Goal: Leave review/rating

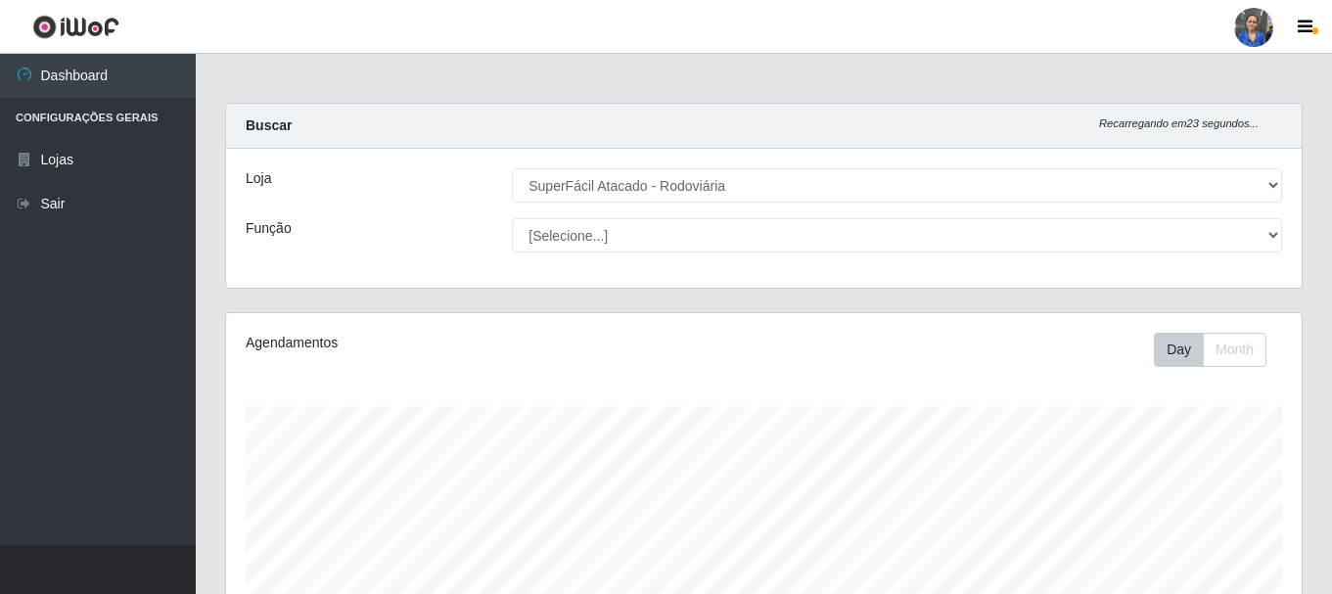
select select "400"
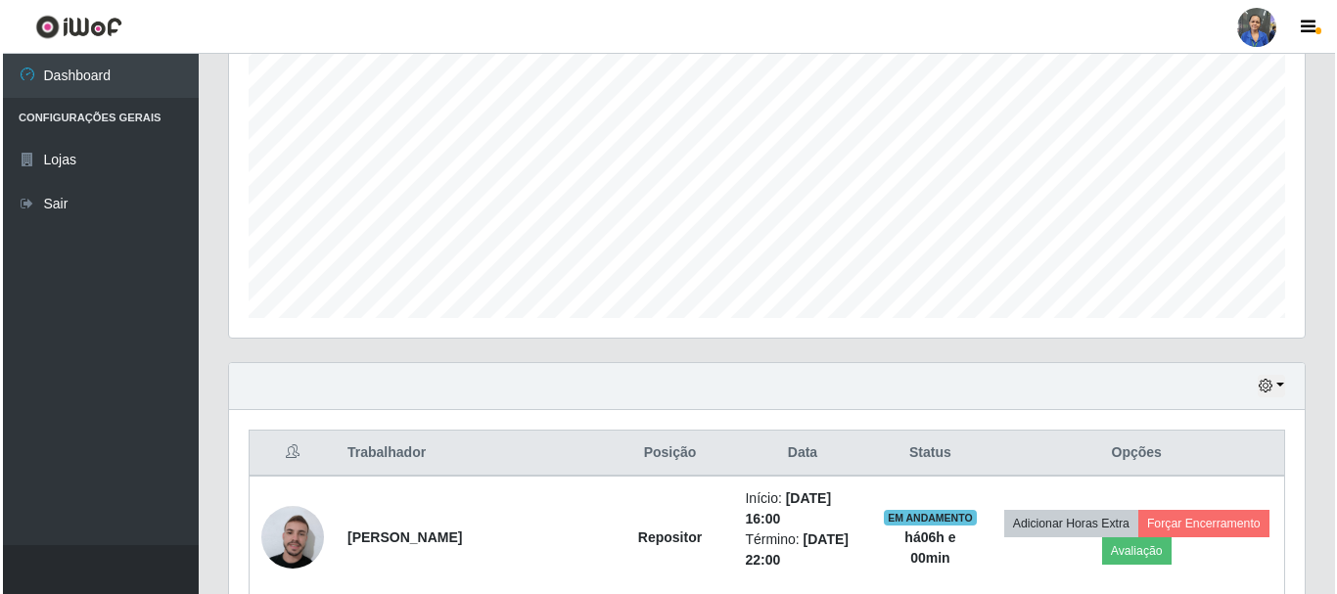
scroll to position [406, 1076]
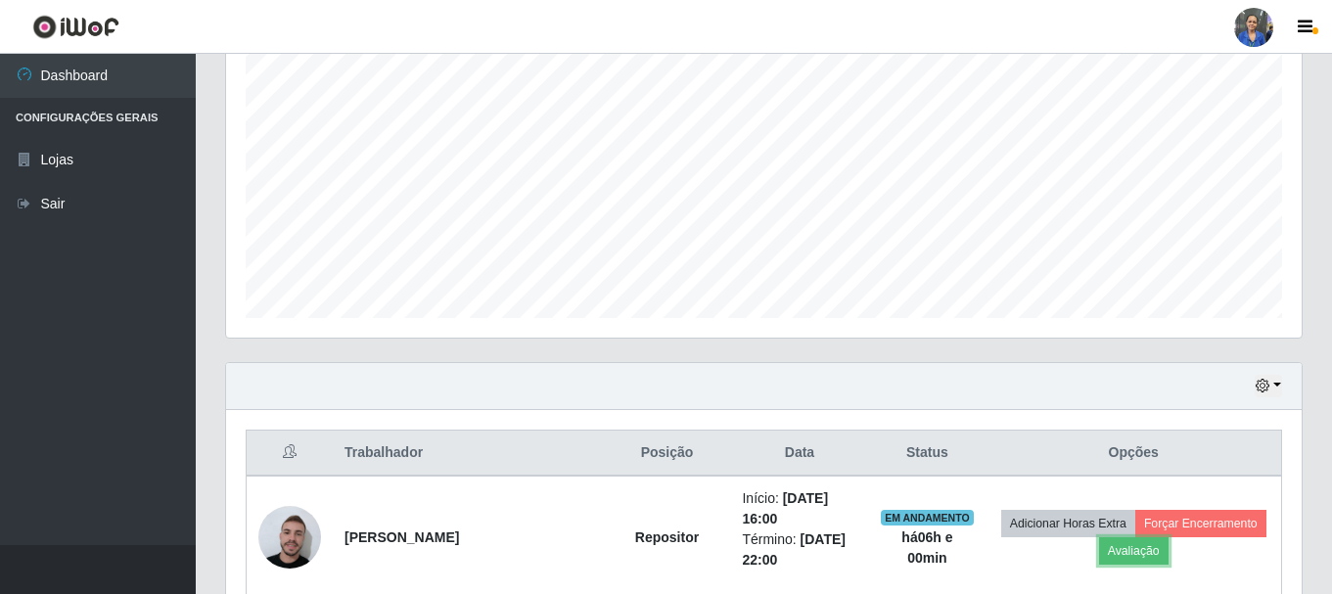
click at [1103, 562] on button "Avaliação" at bounding box center [1133, 550] width 69 height 27
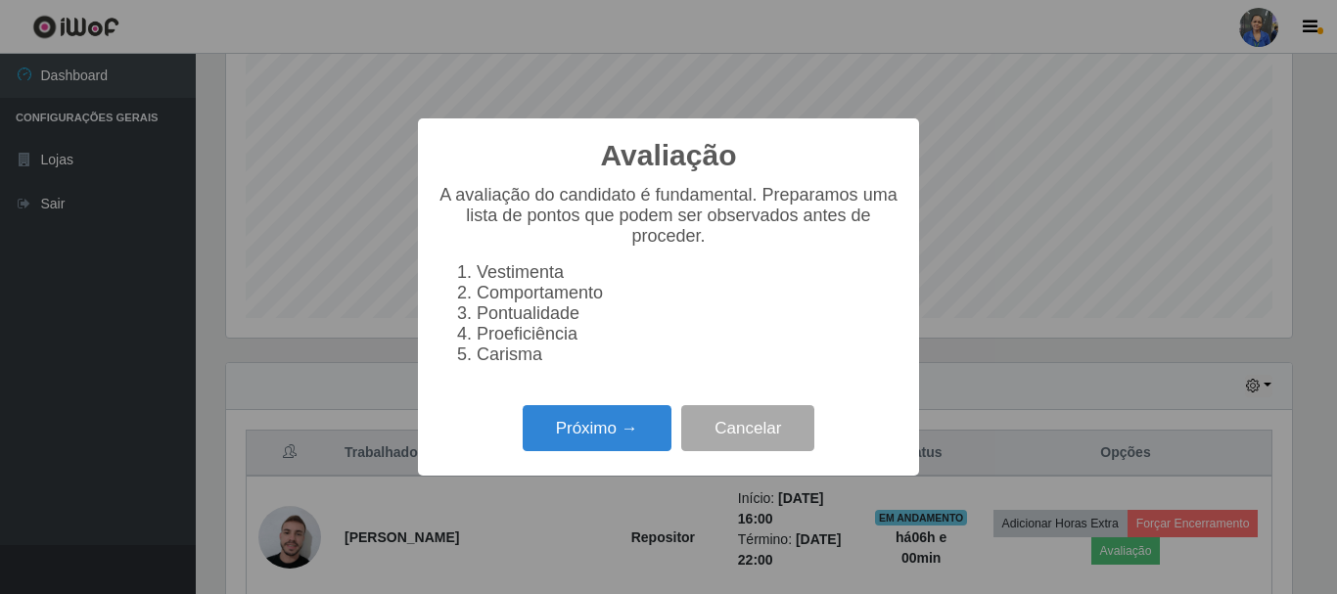
scroll to position [406, 1066]
click at [585, 451] on button "Próximo →" at bounding box center [597, 428] width 149 height 46
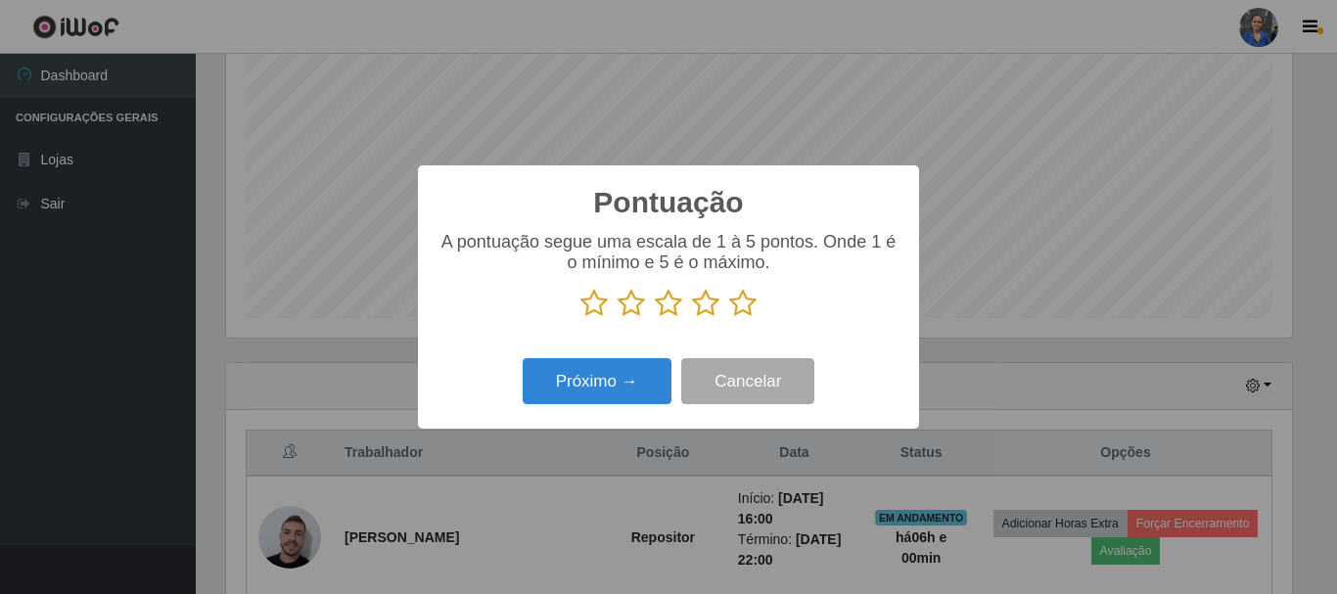
click at [733, 311] on icon at bounding box center [742, 303] width 27 height 29
click at [729, 318] on input "radio" at bounding box center [729, 318] width 0 height 0
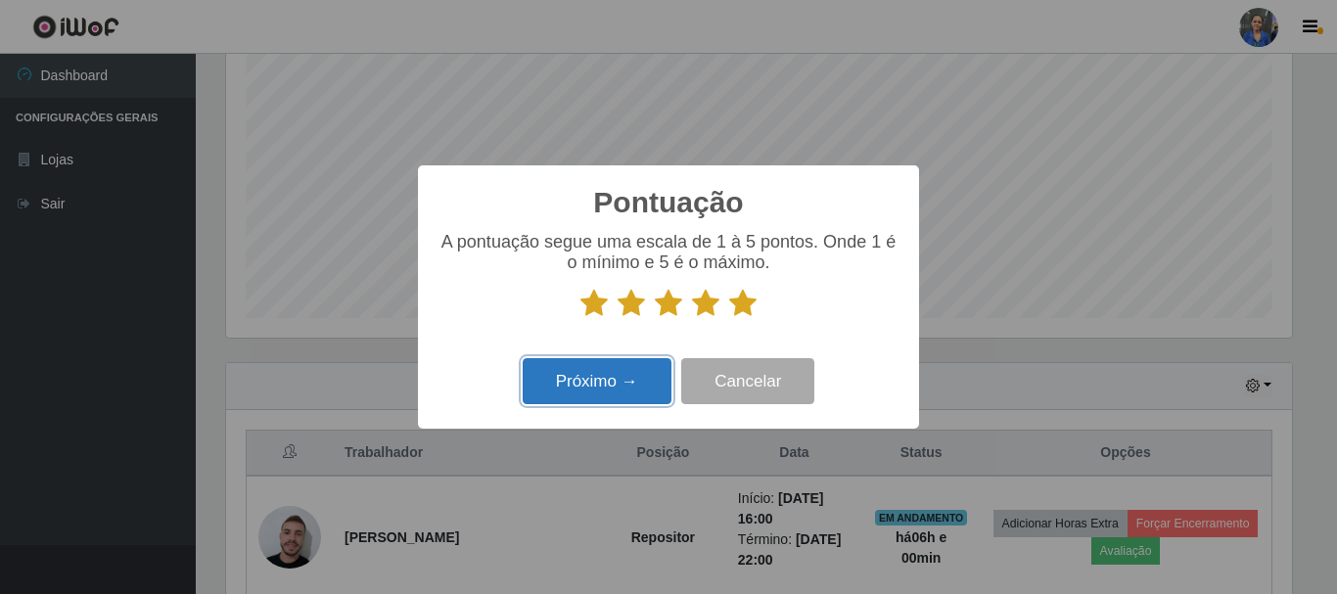
click at [603, 387] on button "Próximo →" at bounding box center [597, 381] width 149 height 46
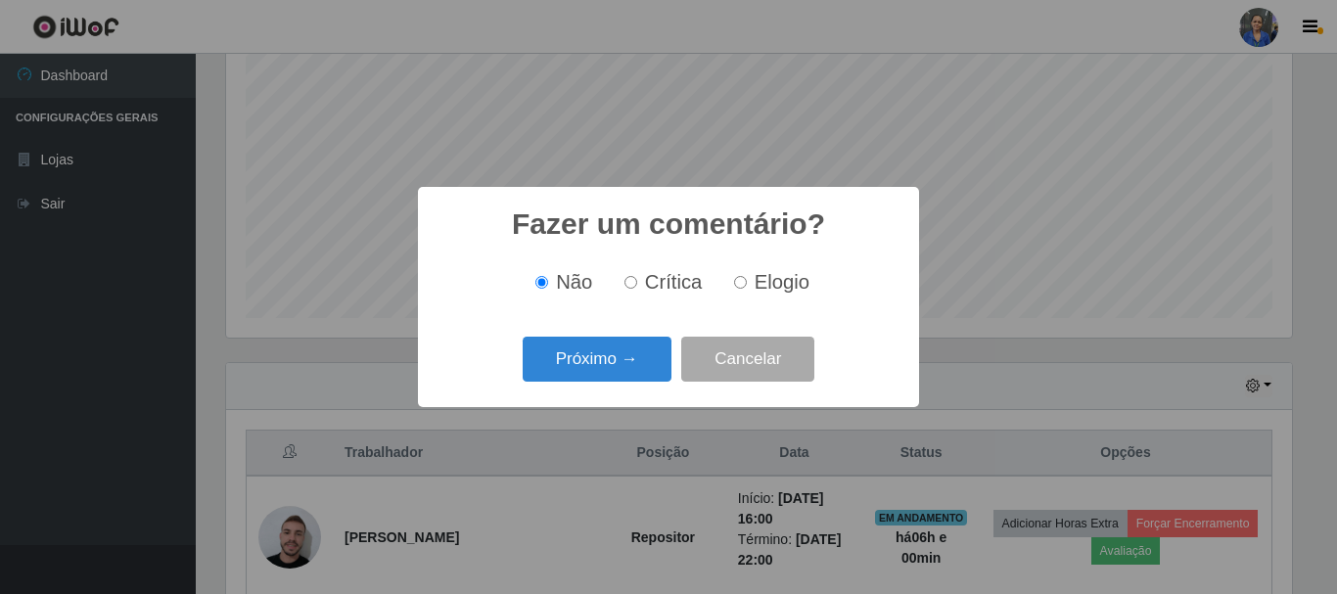
click at [755, 285] on span "Elogio" at bounding box center [782, 282] width 55 height 22
click at [747, 285] on input "Elogio" at bounding box center [740, 282] width 13 height 13
radio input "true"
click at [628, 372] on button "Próximo →" at bounding box center [597, 360] width 149 height 46
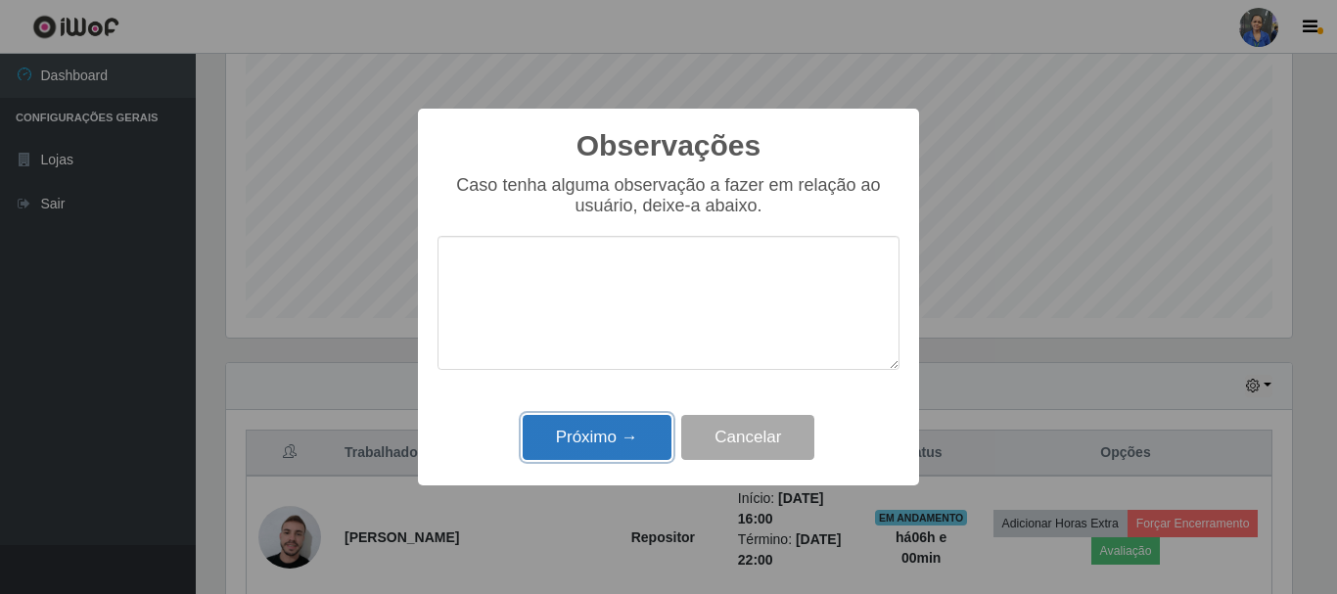
click at [602, 447] on button "Próximo →" at bounding box center [597, 438] width 149 height 46
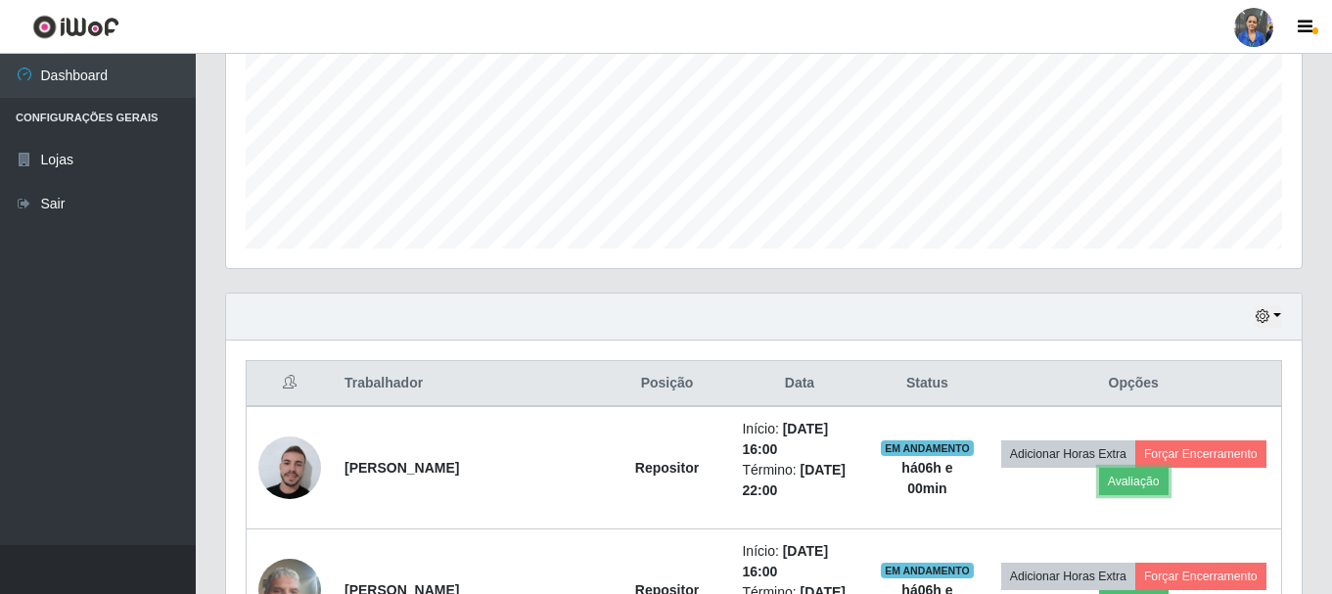
scroll to position [577, 0]
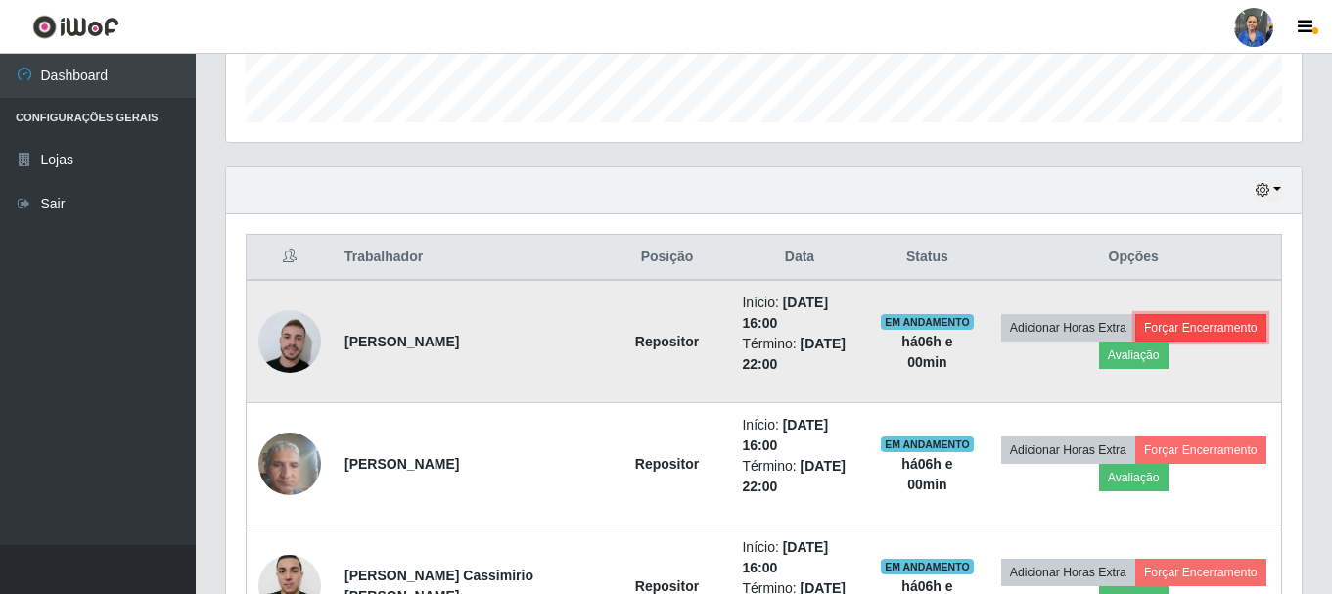
click at [1202, 332] on button "Forçar Encerramento" at bounding box center [1200, 327] width 131 height 27
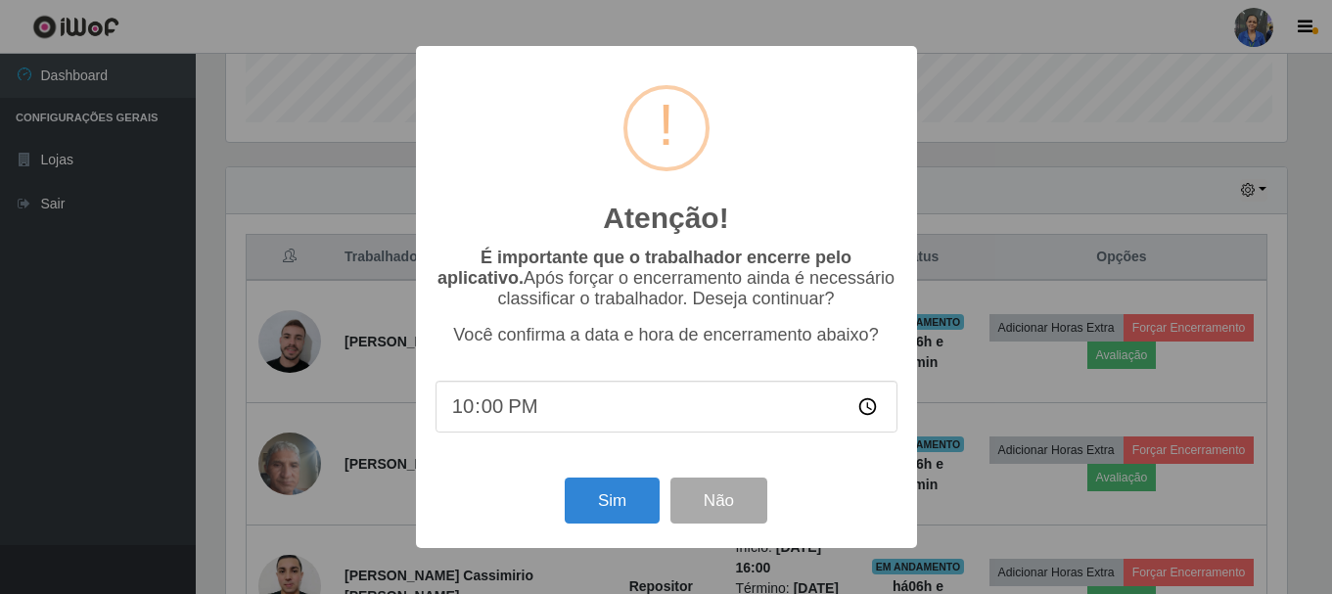
scroll to position [406, 1066]
click at [621, 510] on button "Sim" at bounding box center [614, 501] width 95 height 46
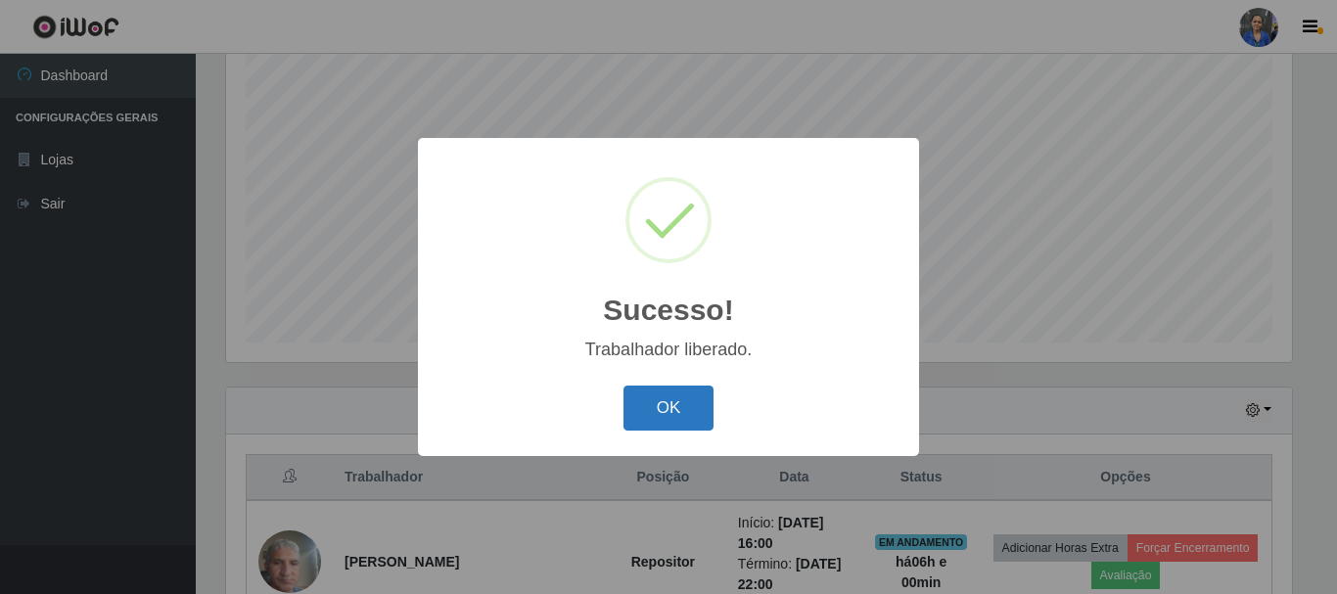
click at [709, 406] on button "OK" at bounding box center [668, 409] width 91 height 46
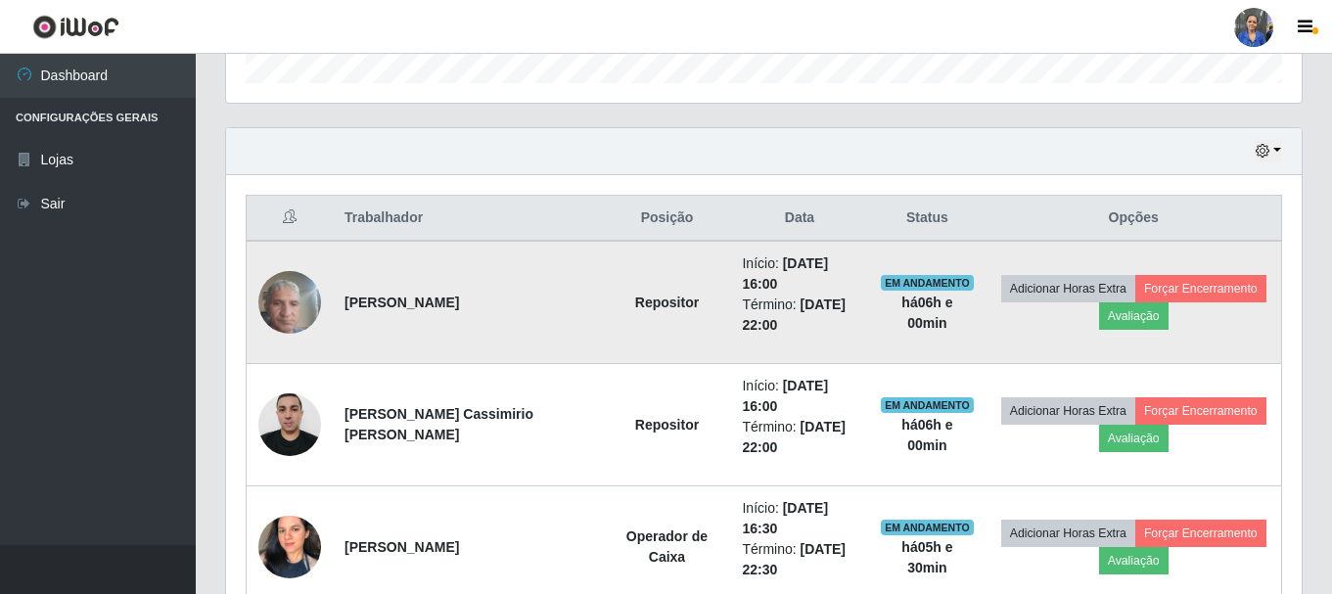
scroll to position [651, 0]
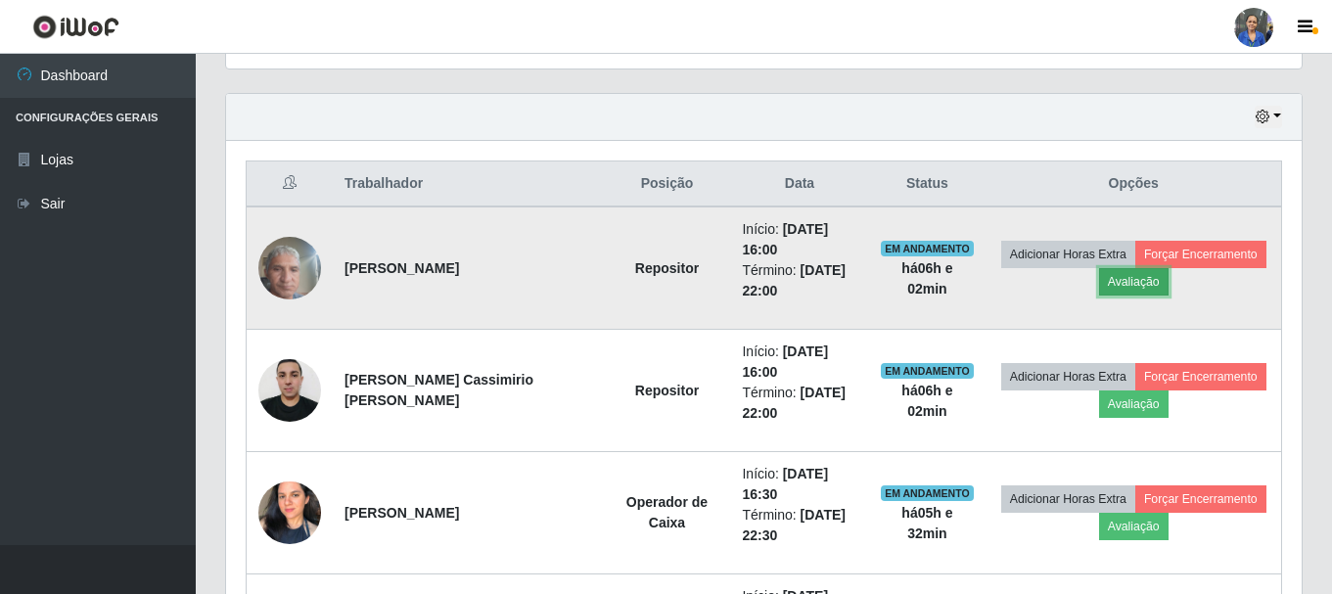
click at [1122, 280] on button "Avaliação" at bounding box center [1133, 281] width 69 height 27
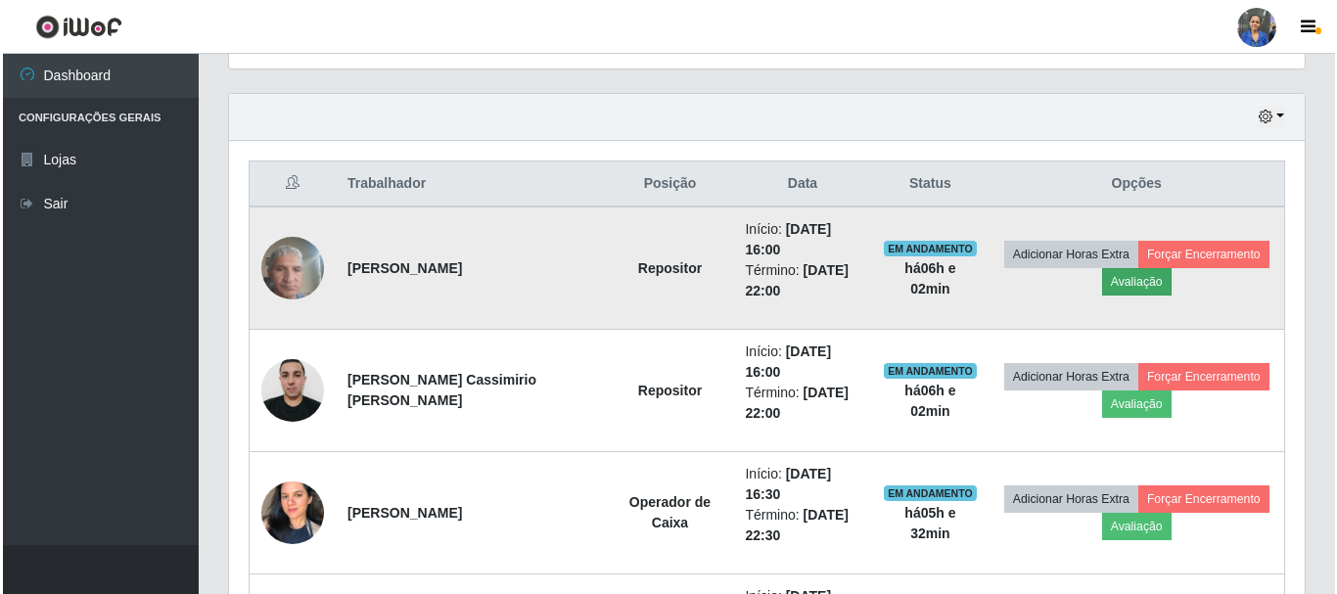
scroll to position [406, 1066]
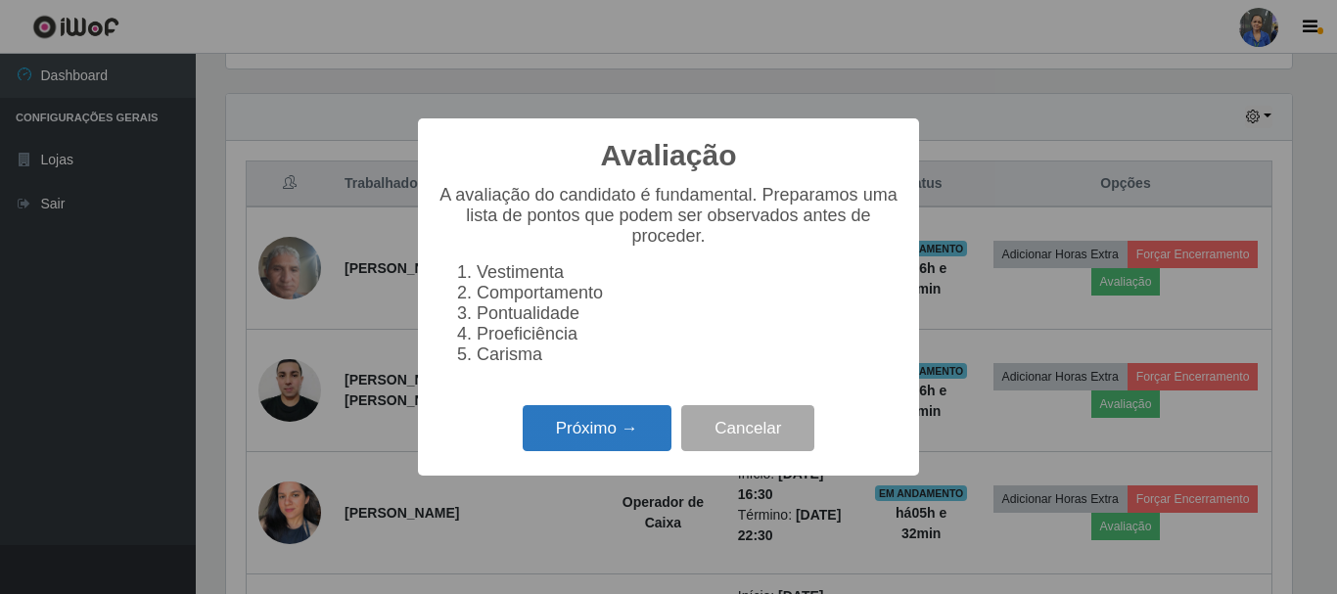
click at [614, 430] on button "Próximo →" at bounding box center [597, 428] width 149 height 46
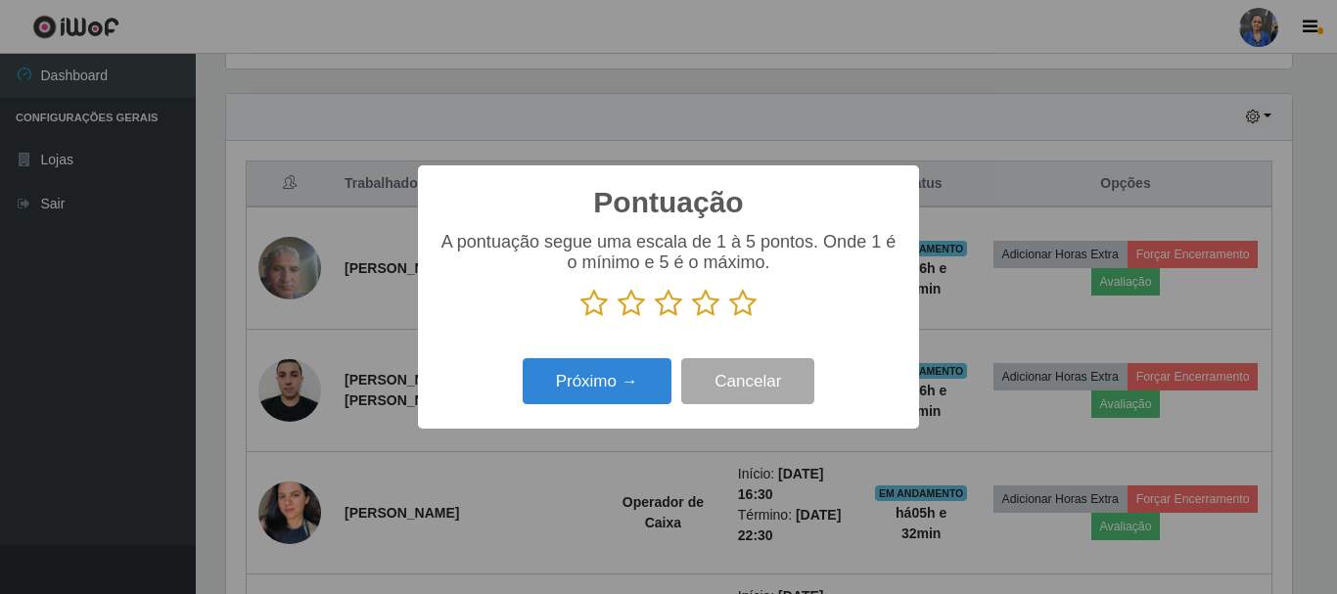
scroll to position [978221, 977561]
click at [743, 300] on icon at bounding box center [742, 303] width 27 height 29
click at [729, 318] on input "radio" at bounding box center [729, 318] width 0 height 0
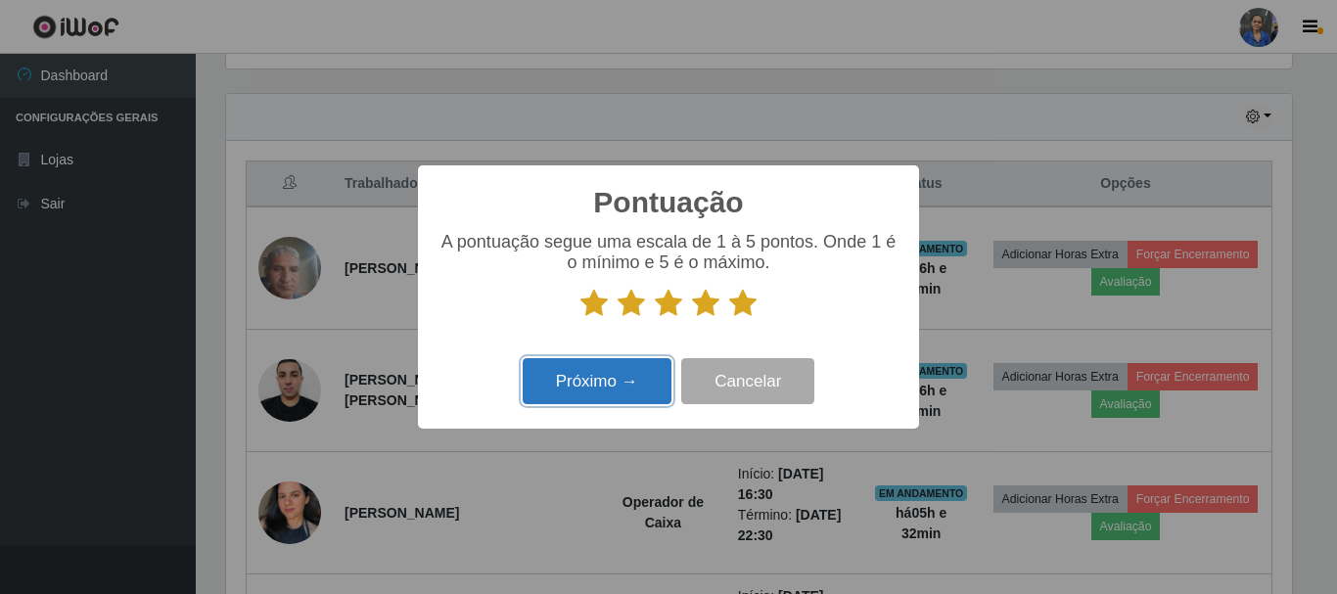
click at [599, 383] on button "Próximo →" at bounding box center [597, 381] width 149 height 46
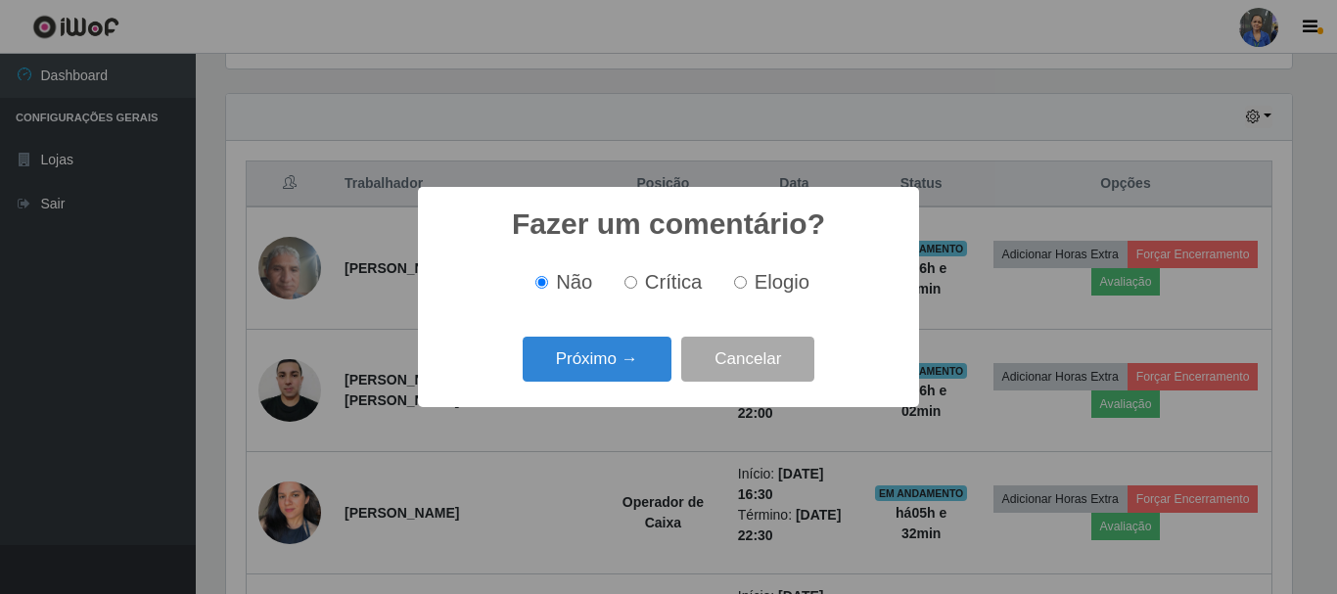
click at [749, 289] on label "Elogio" at bounding box center [767, 282] width 83 height 23
click at [747, 289] on input "Elogio" at bounding box center [740, 282] width 13 height 13
radio input "true"
click at [599, 368] on button "Próximo →" at bounding box center [597, 360] width 149 height 46
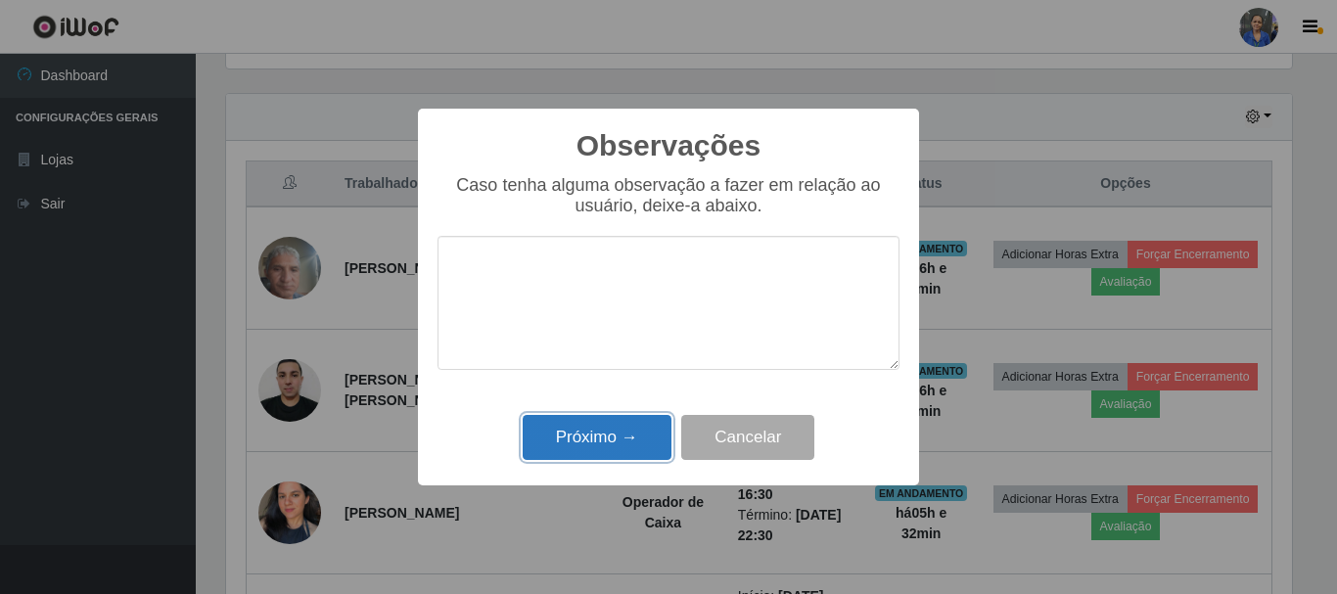
click at [566, 437] on button "Próximo →" at bounding box center [597, 438] width 149 height 46
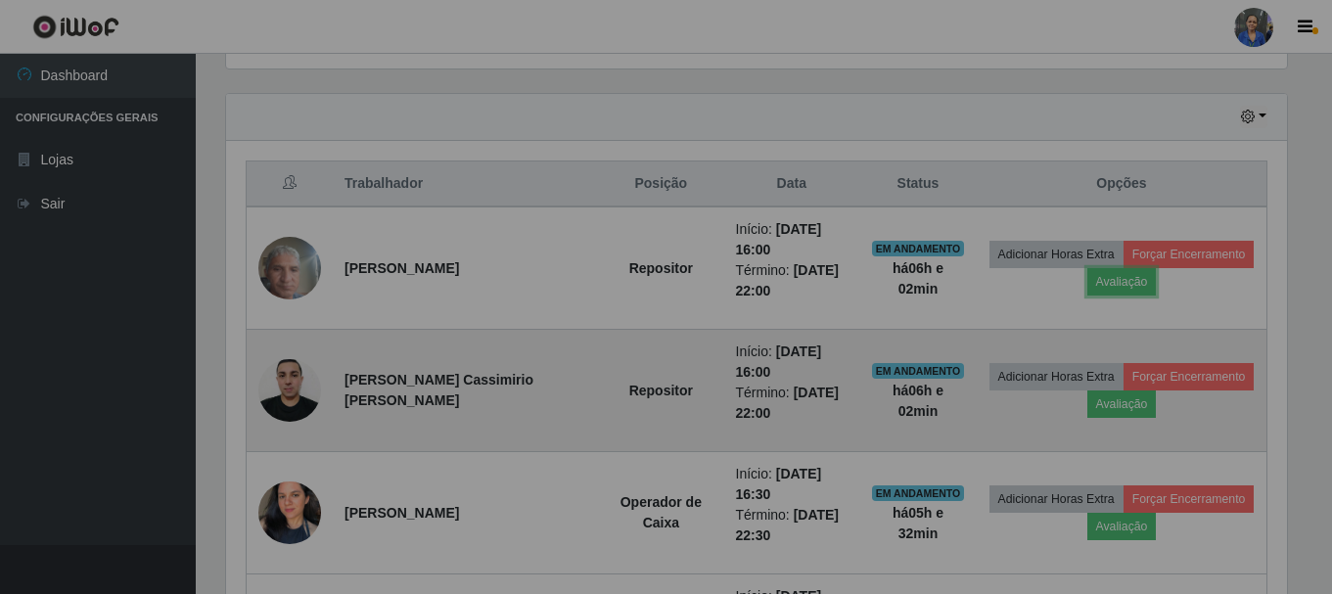
scroll to position [406, 1076]
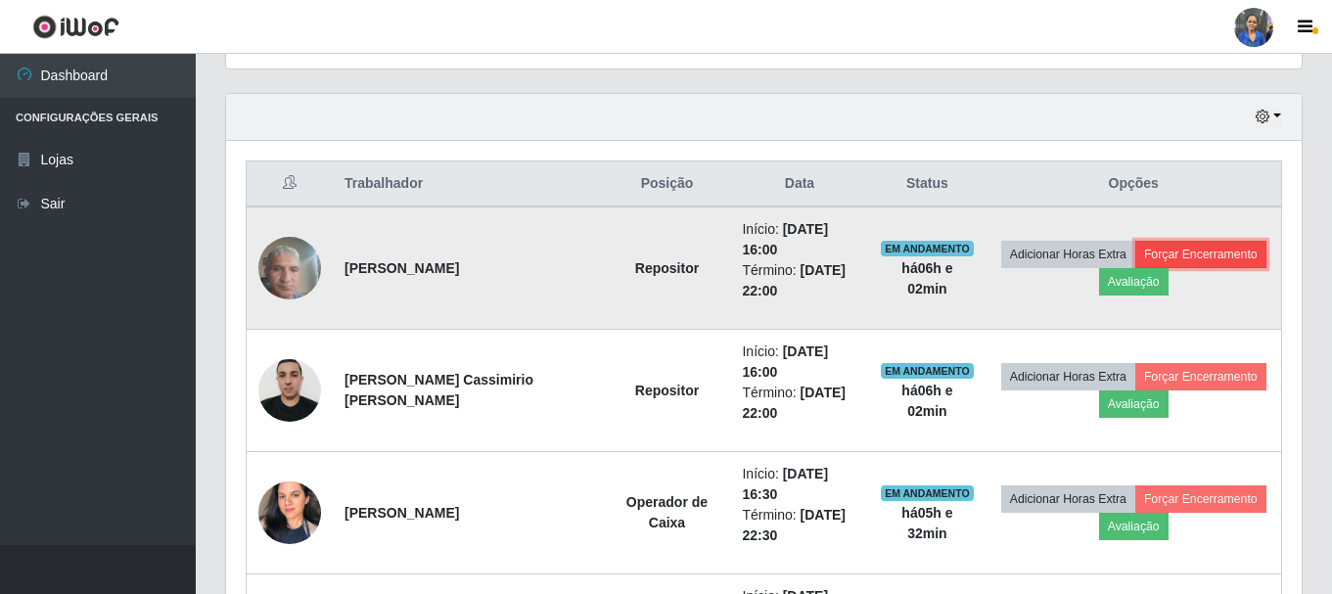
click at [1145, 244] on button "Forçar Encerramento" at bounding box center [1200, 254] width 131 height 27
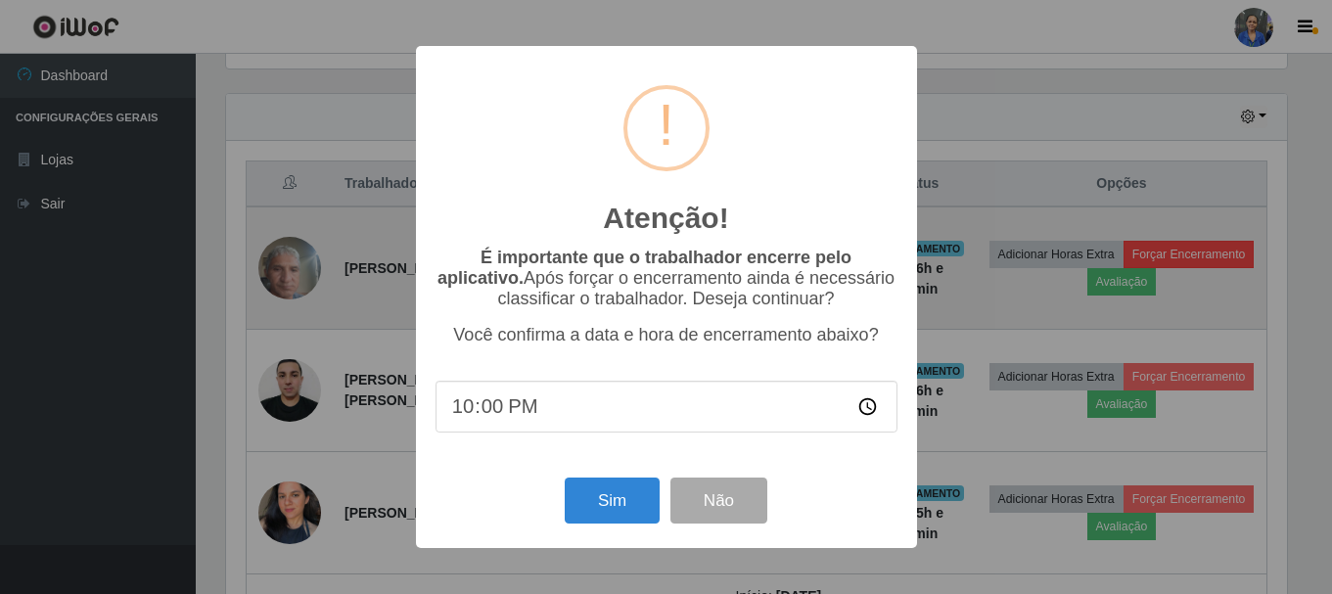
scroll to position [406, 1066]
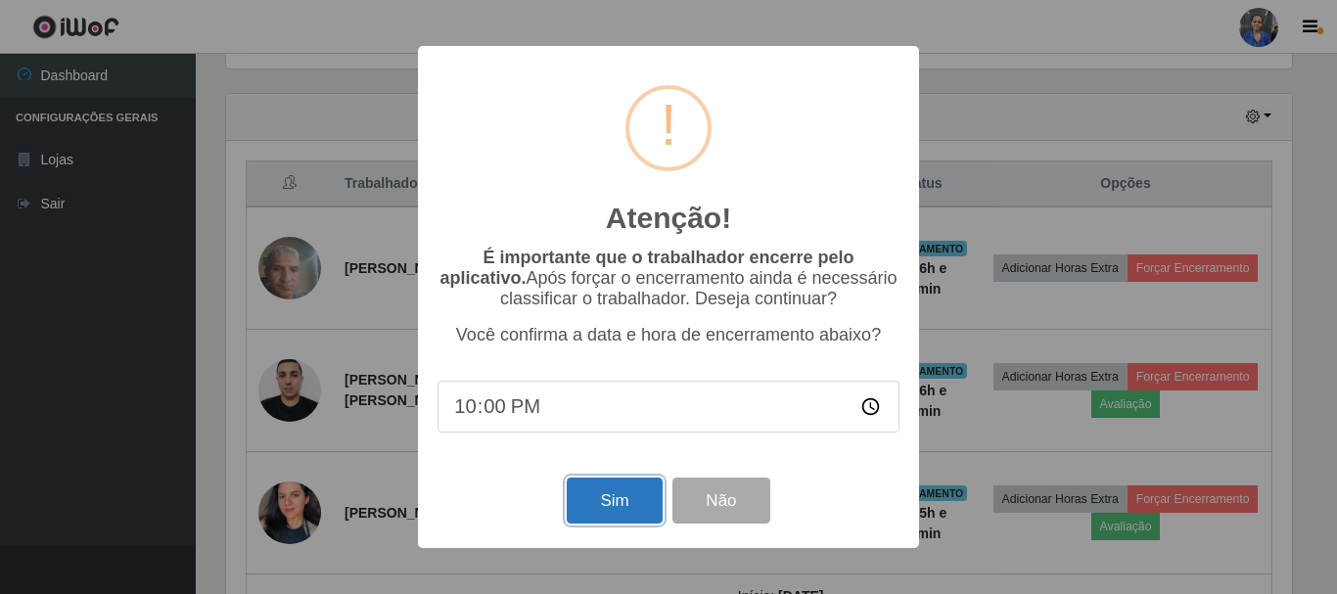
click at [612, 495] on button "Sim" at bounding box center [614, 501] width 95 height 46
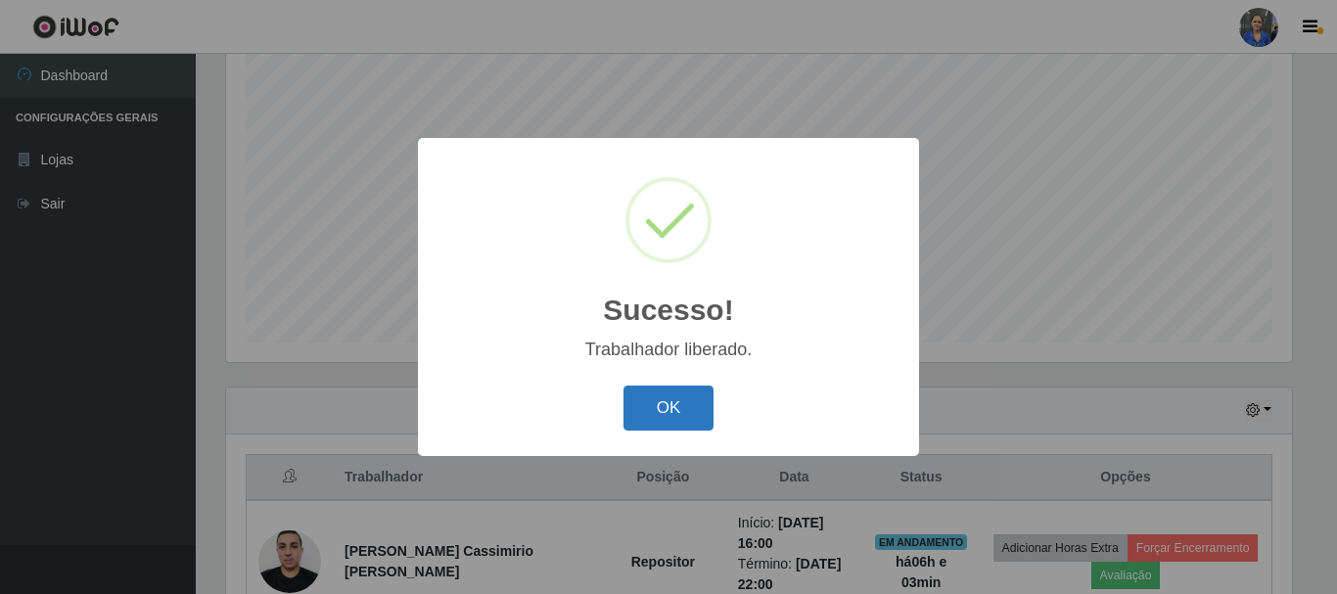
click at [653, 388] on button "OK" at bounding box center [668, 409] width 91 height 46
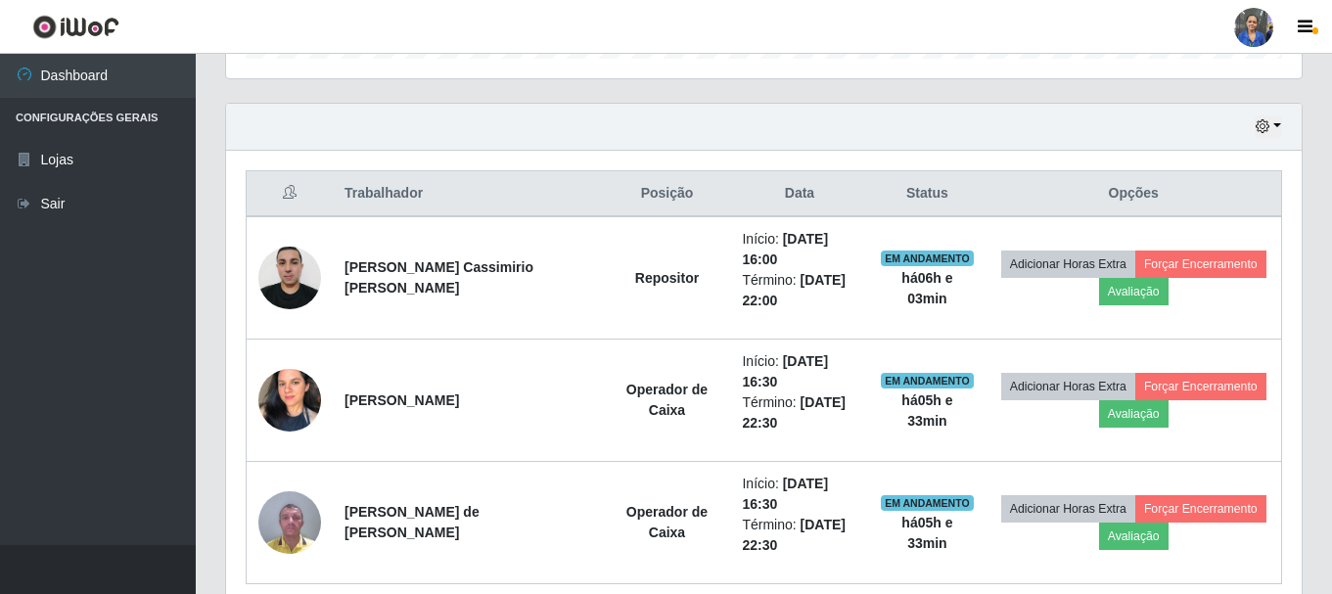
scroll to position [651, 0]
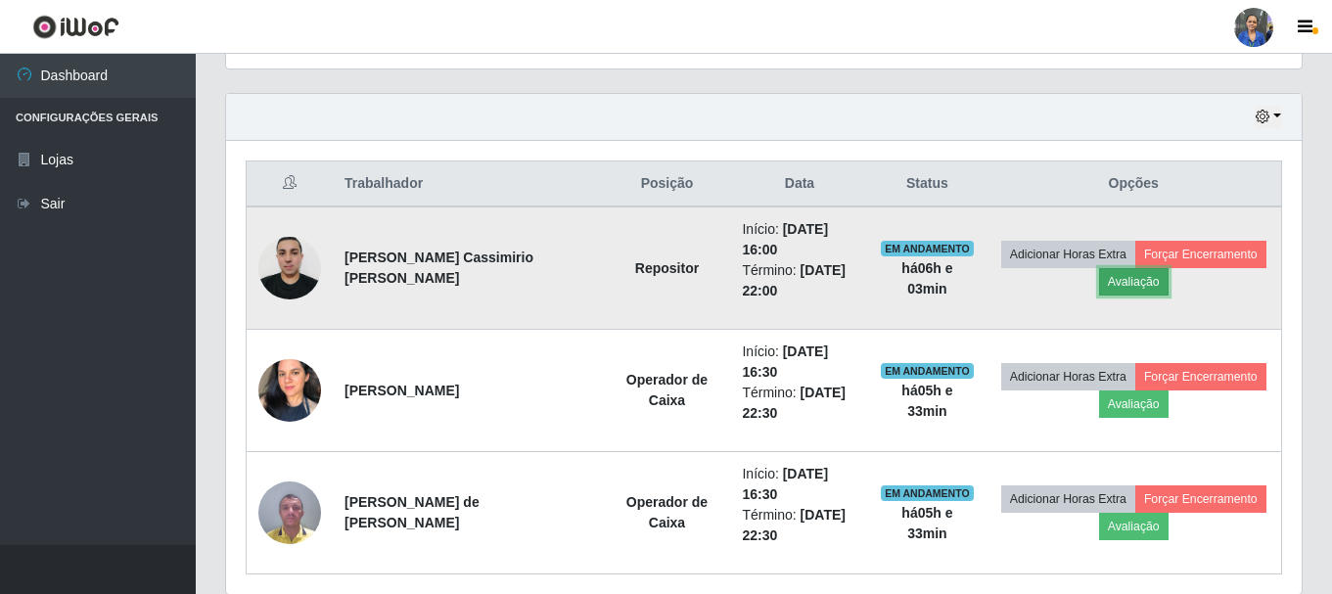
click at [1117, 281] on button "Avaliação" at bounding box center [1133, 281] width 69 height 27
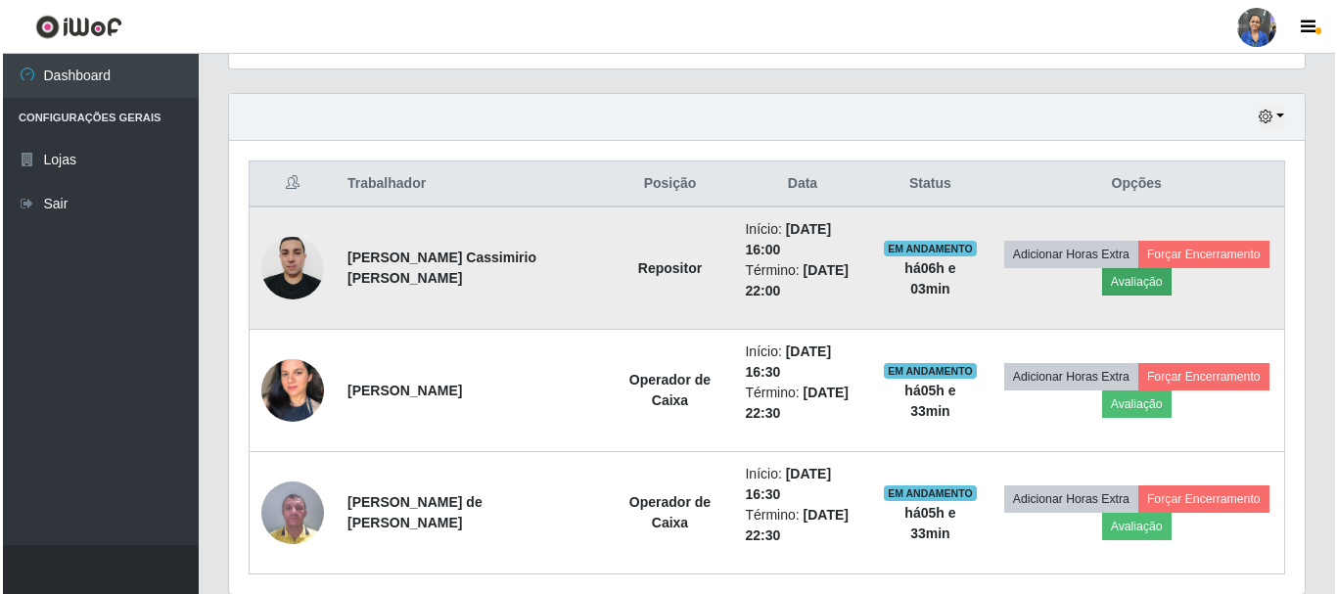
scroll to position [406, 1066]
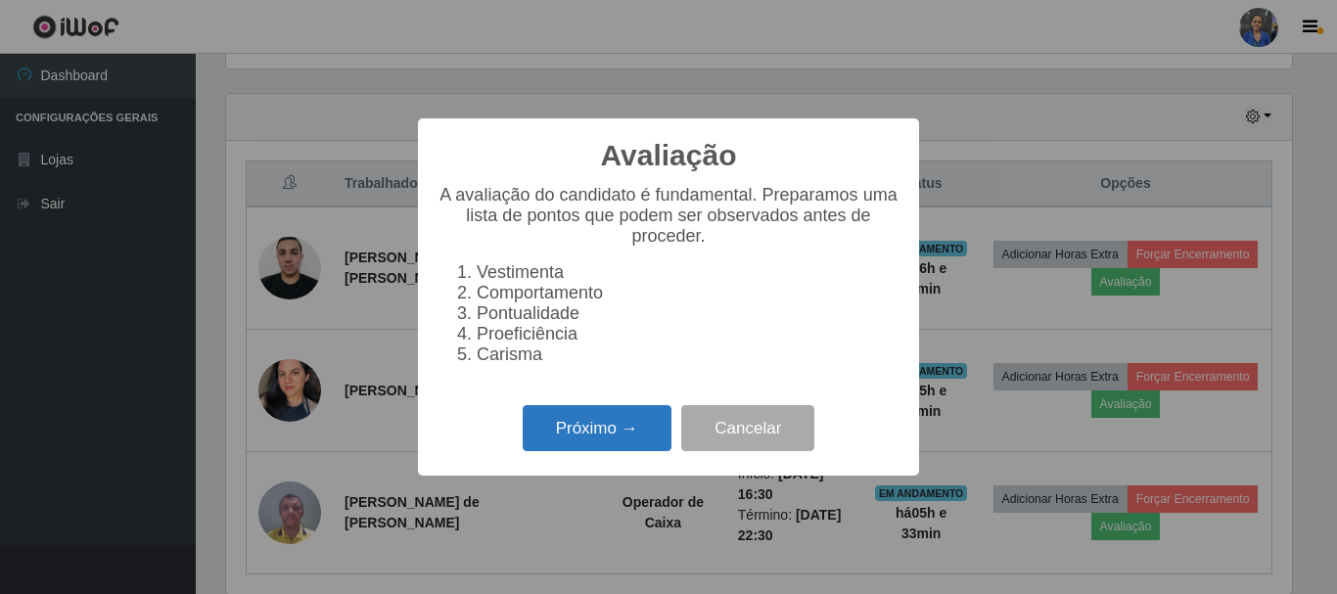
click at [564, 433] on button "Próximo →" at bounding box center [597, 428] width 149 height 46
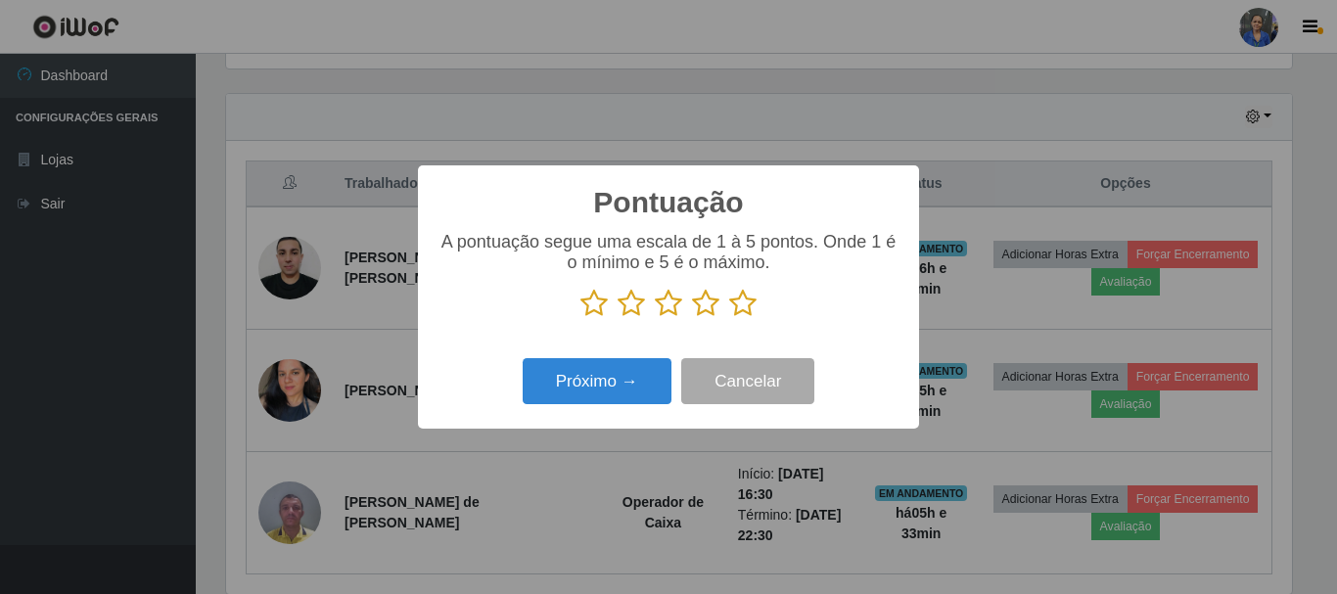
click at [753, 305] on icon at bounding box center [742, 303] width 27 height 29
click at [729, 318] on input "radio" at bounding box center [729, 318] width 0 height 0
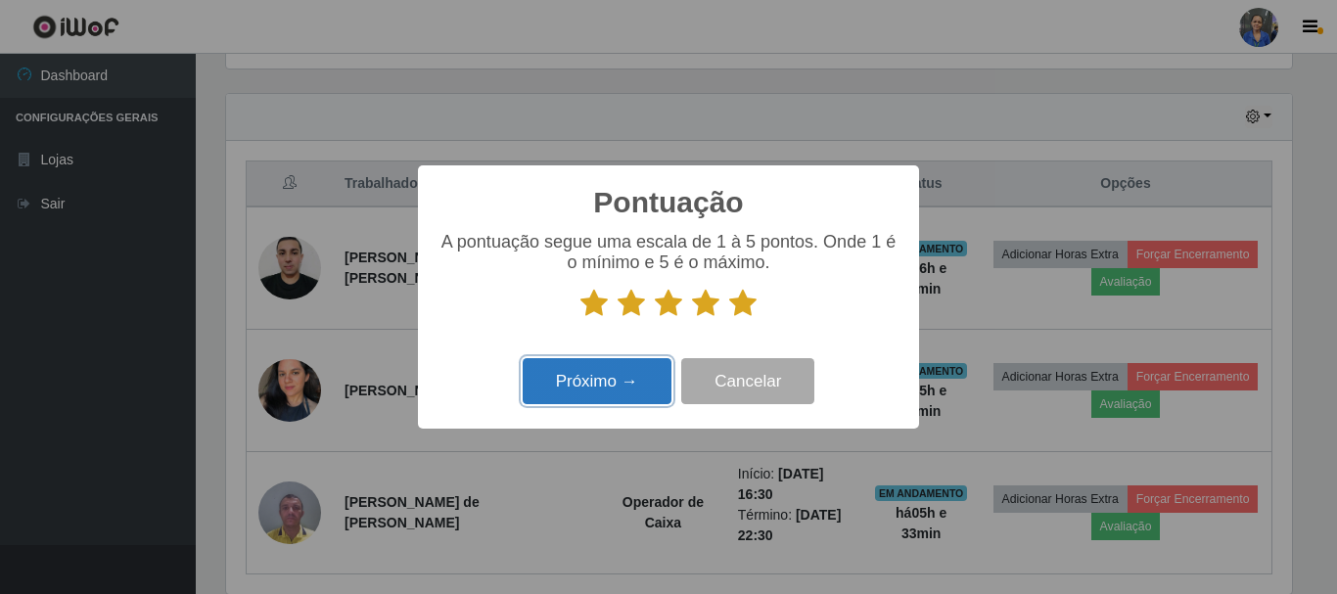
click at [581, 384] on button "Próximo →" at bounding box center [597, 381] width 149 height 46
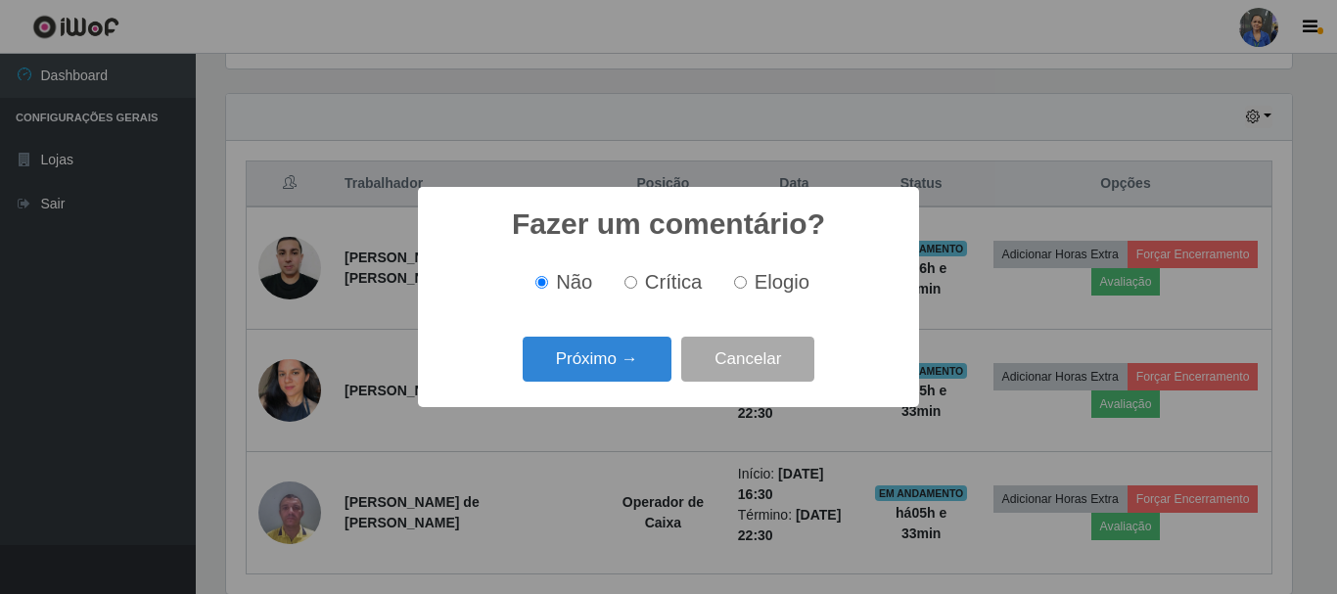
click at [766, 277] on span "Elogio" at bounding box center [782, 282] width 55 height 22
click at [747, 277] on input "Elogio" at bounding box center [740, 282] width 13 height 13
radio input "true"
click at [597, 371] on button "Próximo →" at bounding box center [597, 360] width 149 height 46
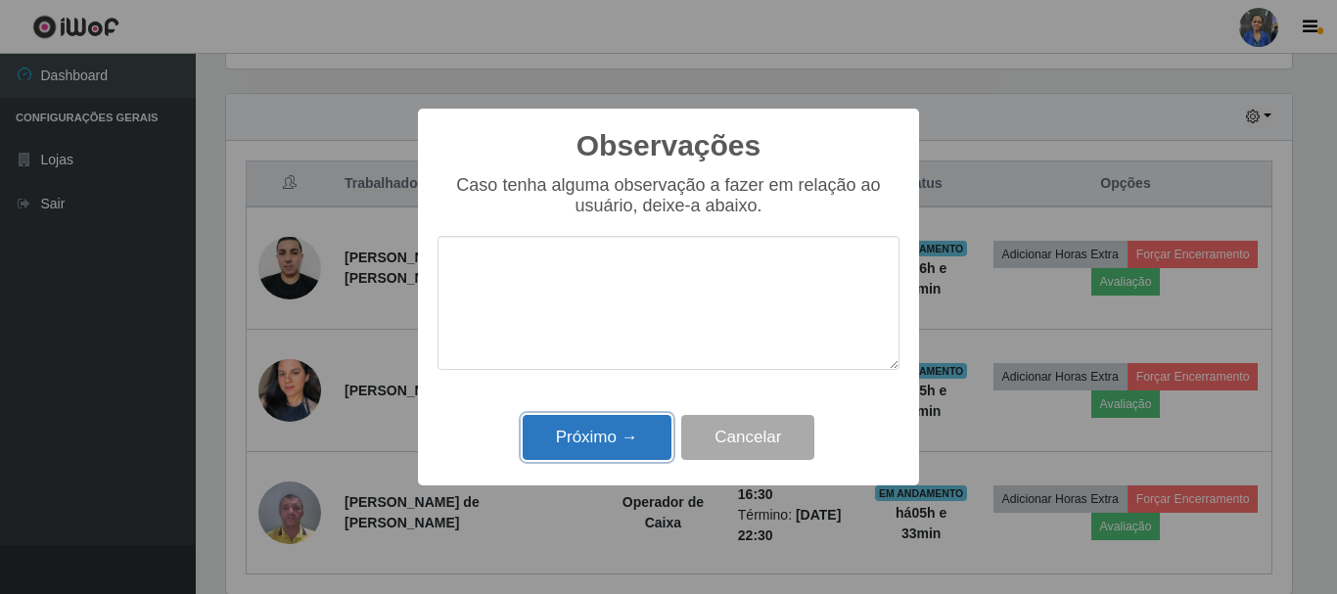
click at [617, 421] on button "Próximo →" at bounding box center [597, 438] width 149 height 46
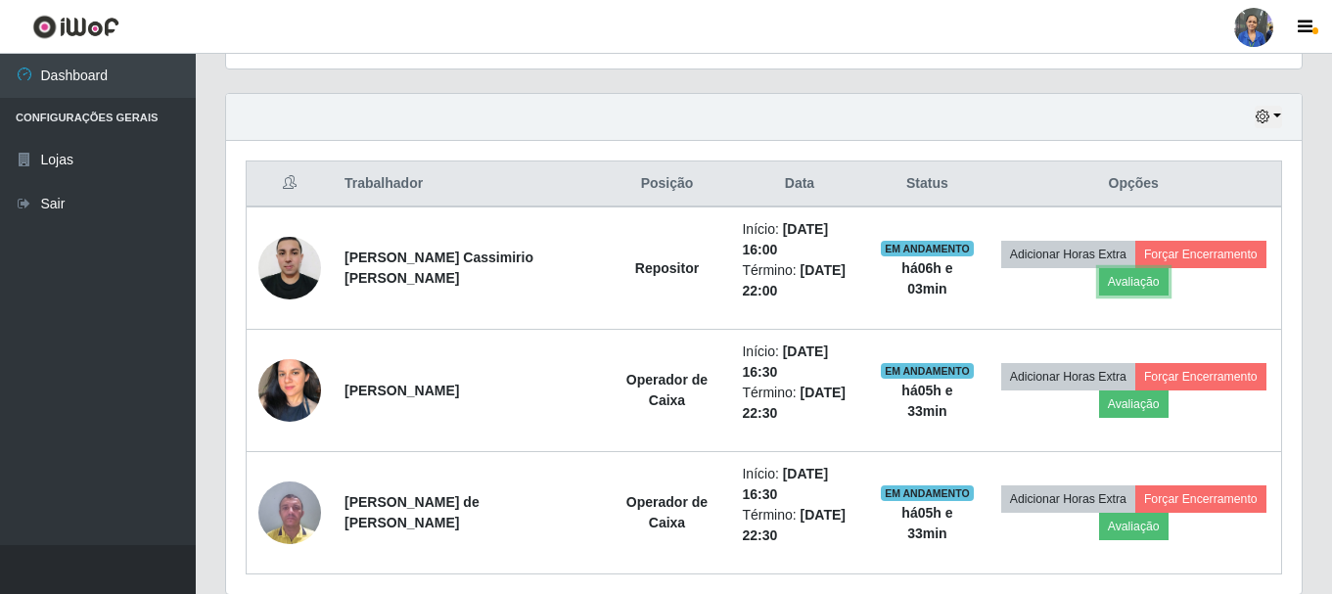
scroll to position [406, 1076]
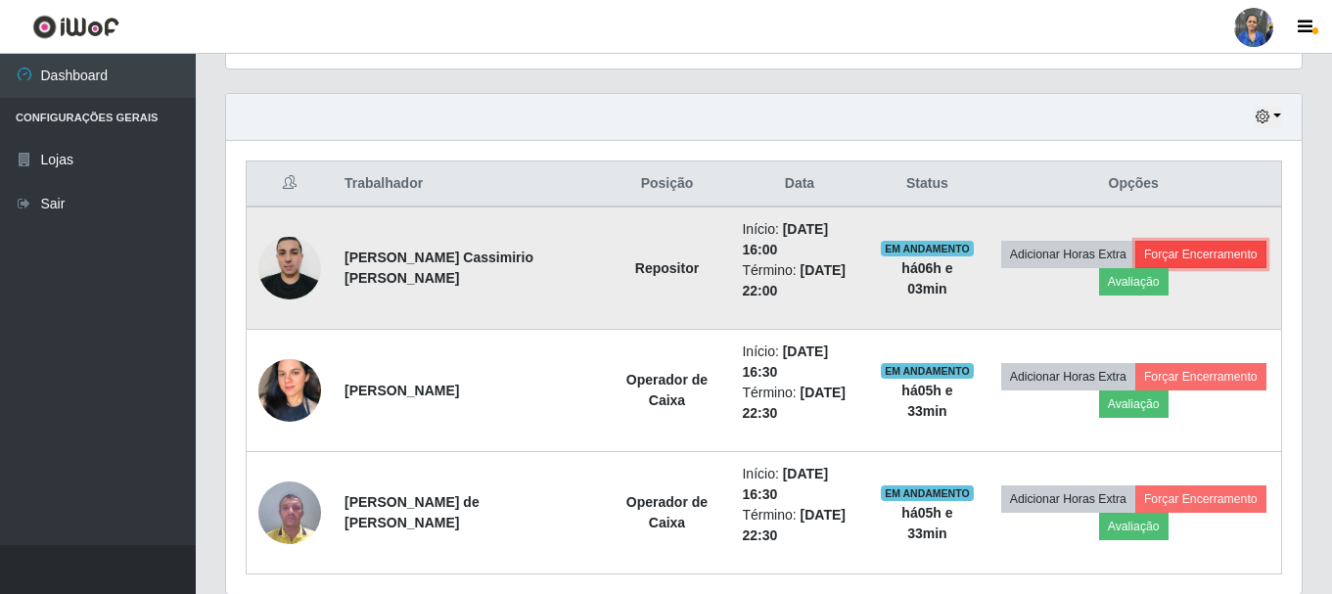
click at [1150, 252] on button "Forçar Encerramento" at bounding box center [1200, 254] width 131 height 27
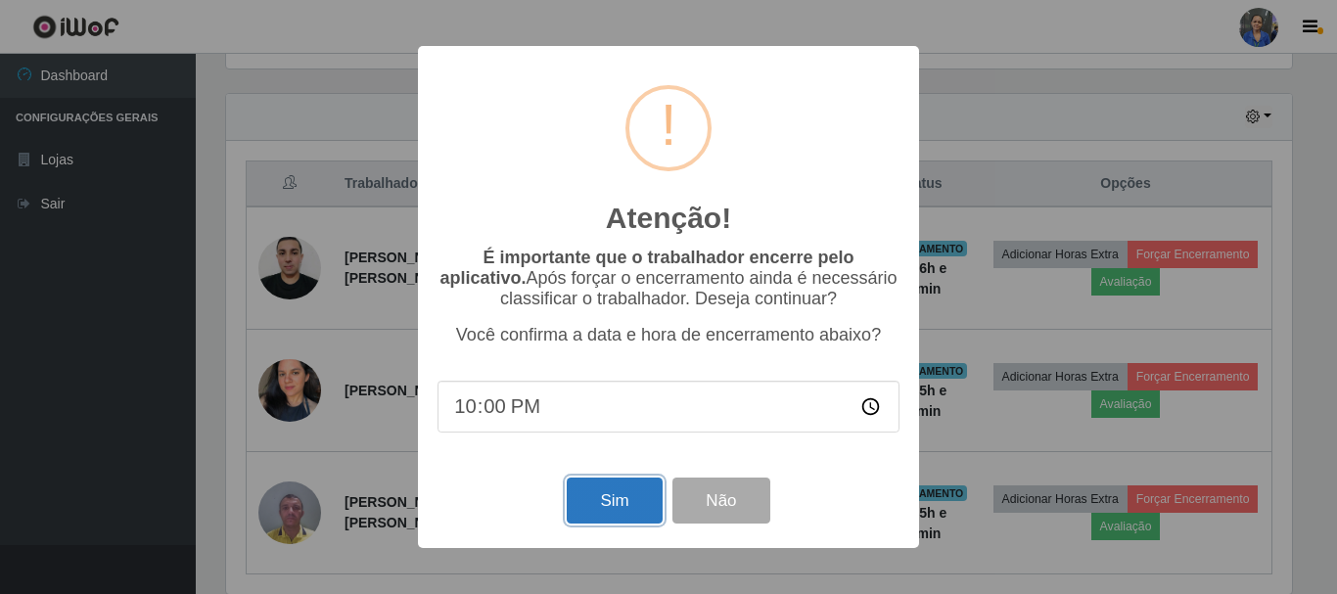
click at [575, 518] on button "Sim" at bounding box center [614, 501] width 95 height 46
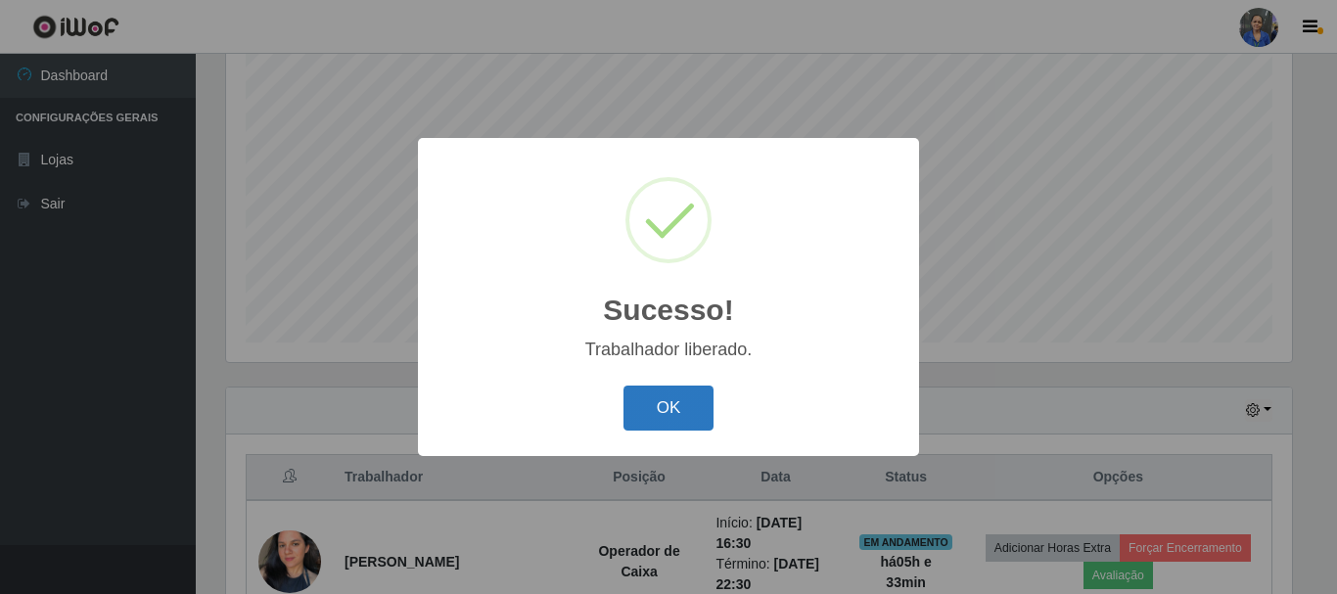
click at [647, 407] on button "OK" at bounding box center [668, 409] width 91 height 46
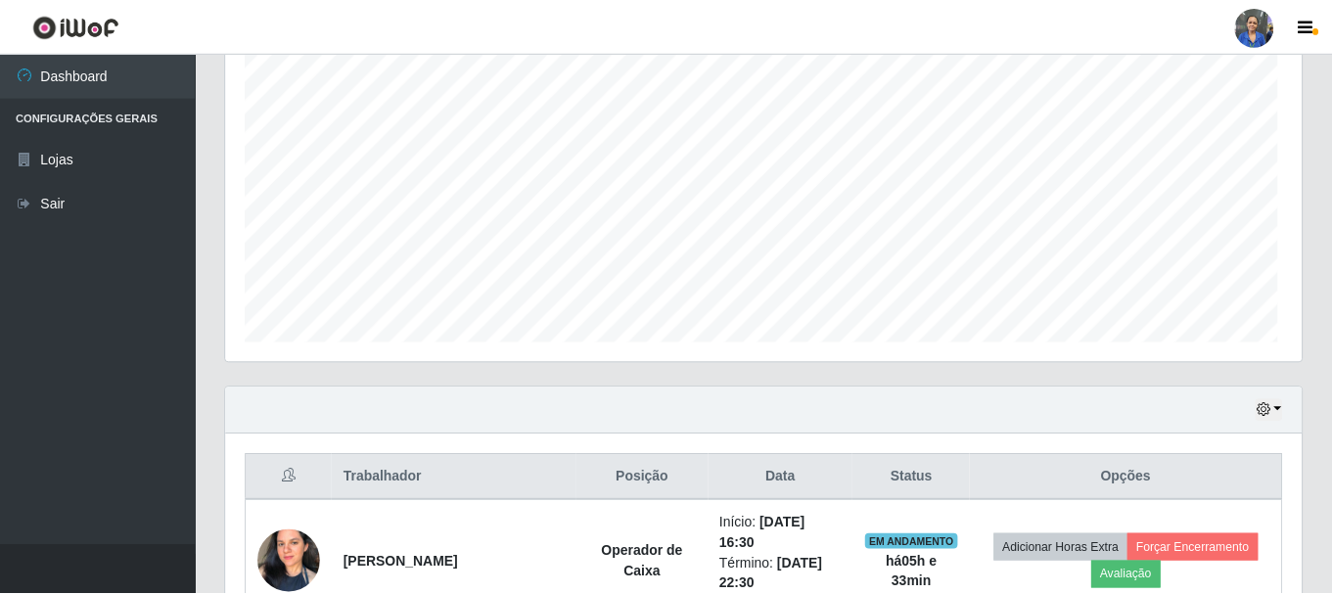
scroll to position [0, 0]
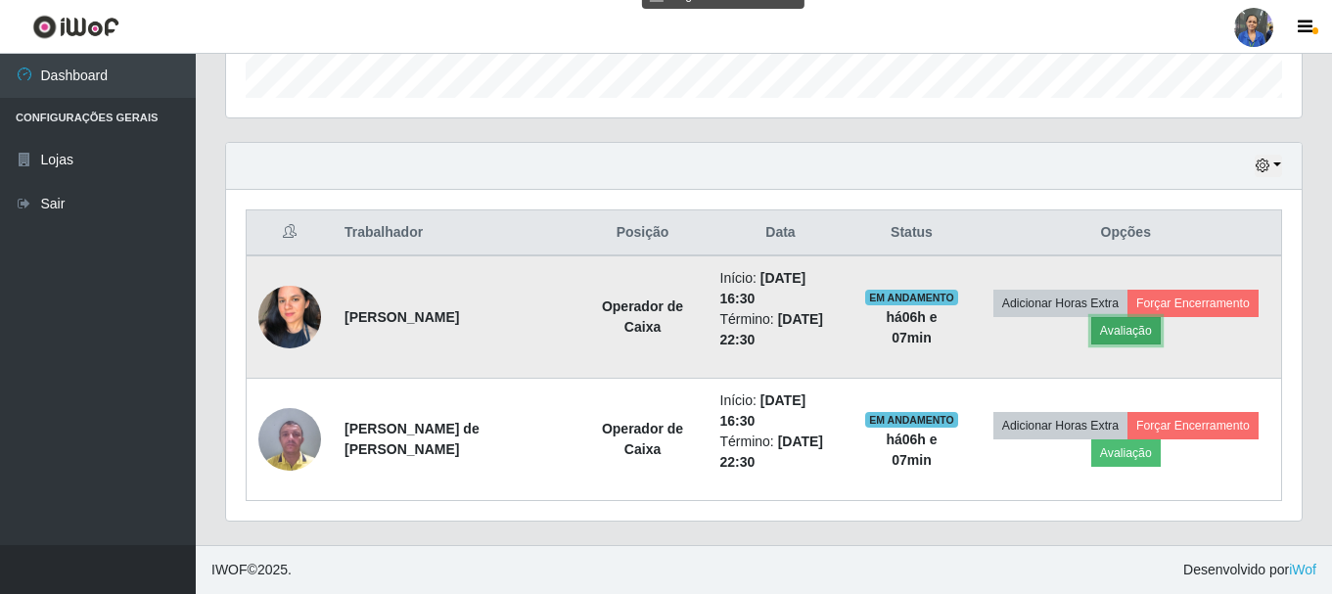
click at [1104, 332] on button "Avaliação" at bounding box center [1125, 330] width 69 height 27
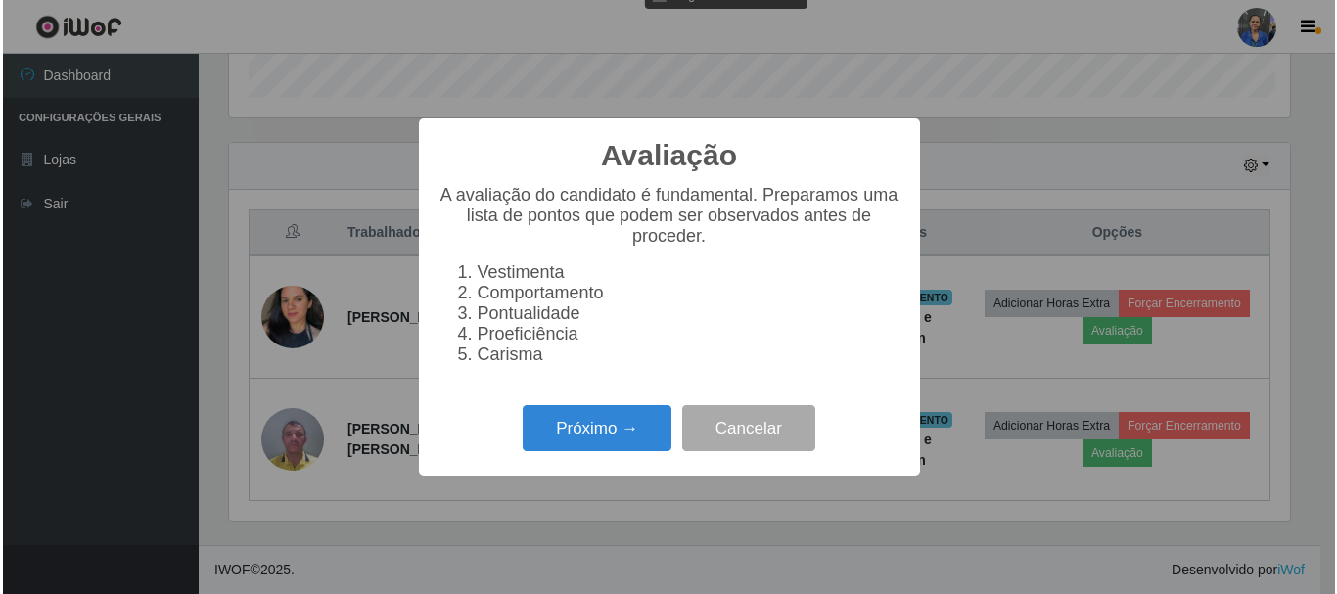
scroll to position [406, 1066]
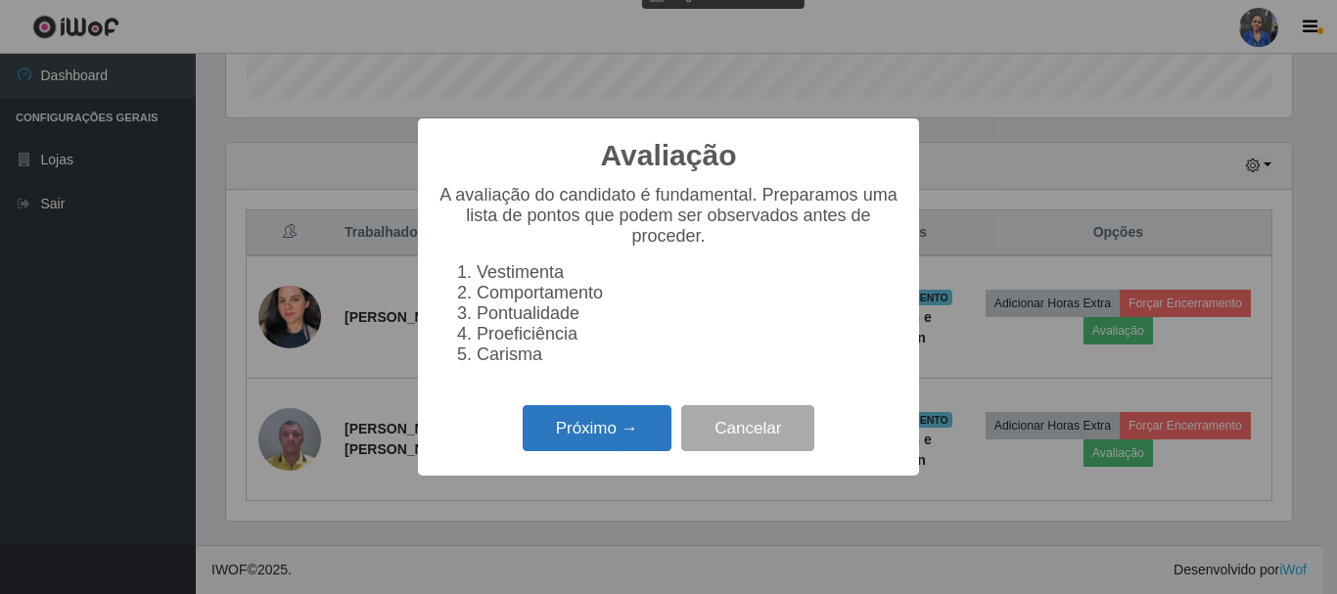
click at [563, 432] on button "Próximo →" at bounding box center [597, 428] width 149 height 46
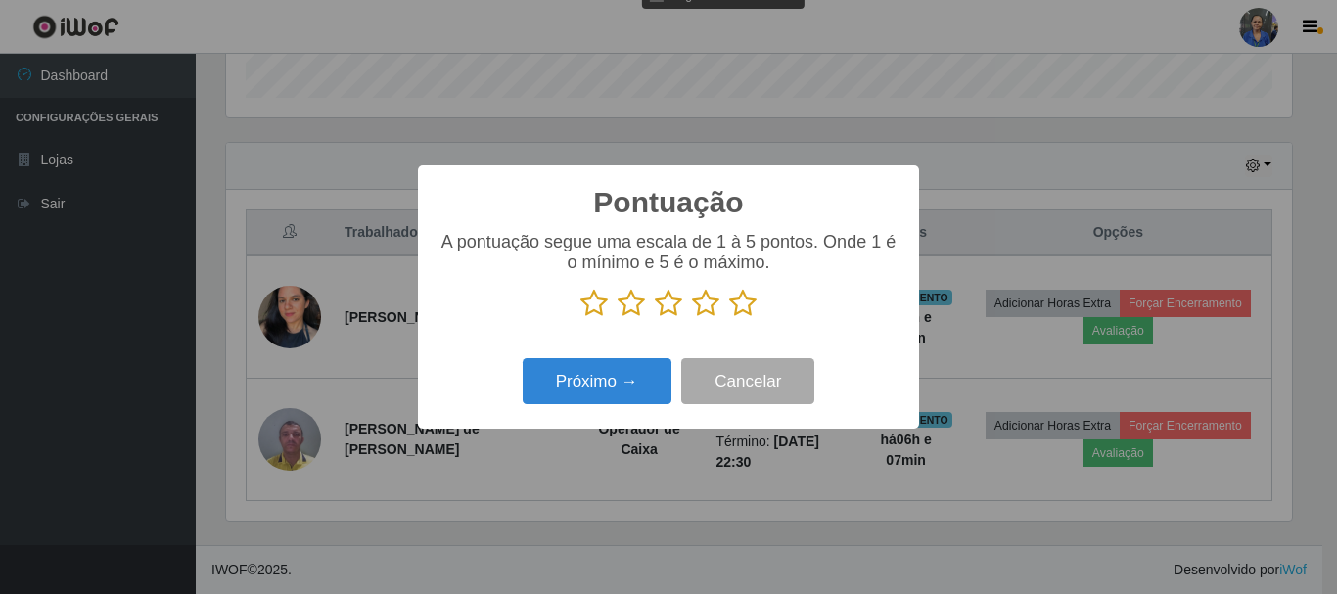
scroll to position [978221, 977561]
click at [756, 303] on p at bounding box center [668, 303] width 462 height 29
click at [738, 302] on icon at bounding box center [742, 303] width 27 height 29
click at [729, 318] on input "radio" at bounding box center [729, 318] width 0 height 0
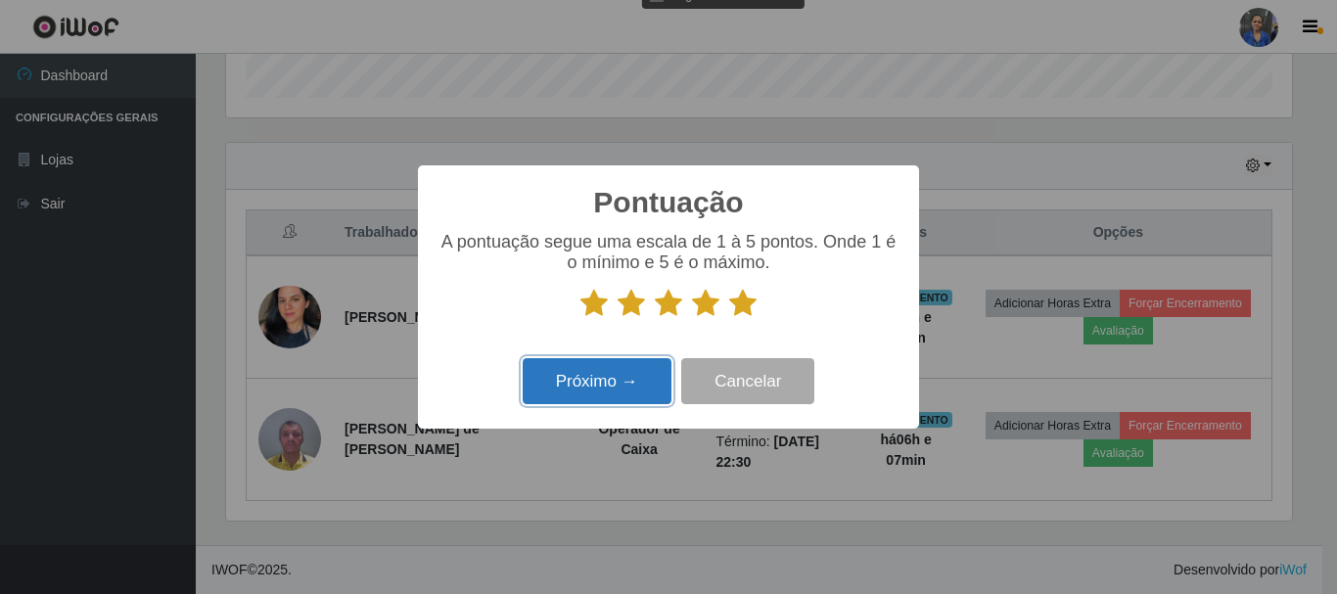
click at [649, 382] on button "Próximo →" at bounding box center [597, 381] width 149 height 46
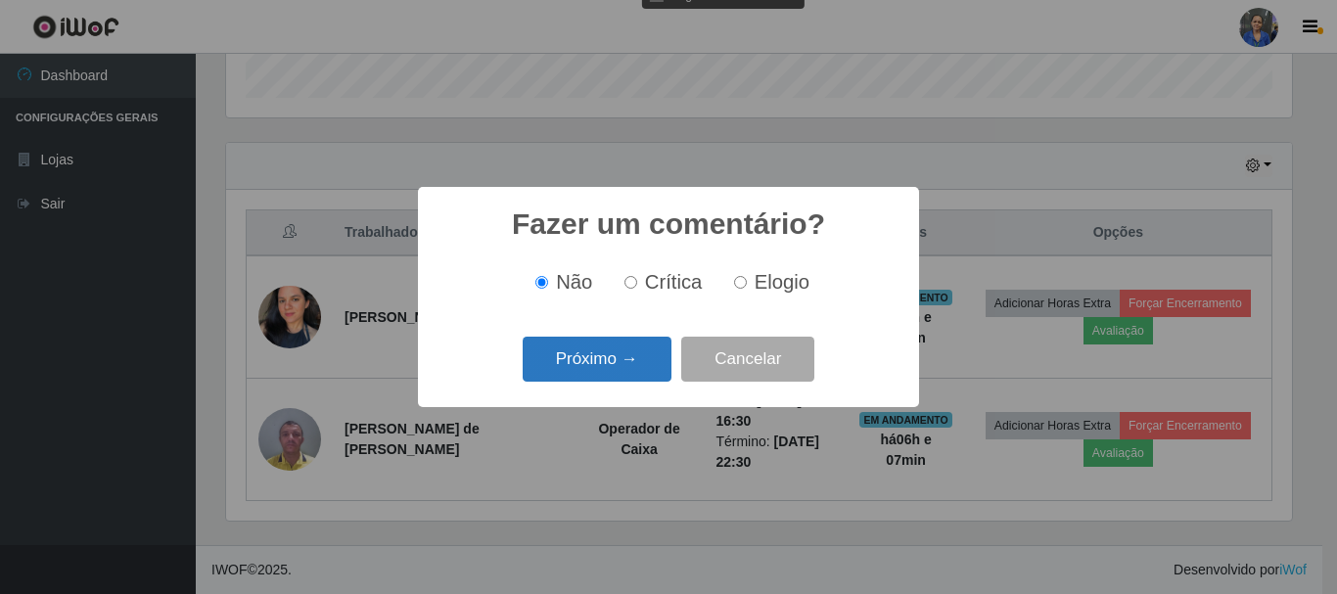
click at [647, 381] on div "Próximo → Cancelar" at bounding box center [668, 359] width 462 height 56
click at [645, 367] on button "Próximo →" at bounding box center [597, 360] width 149 height 46
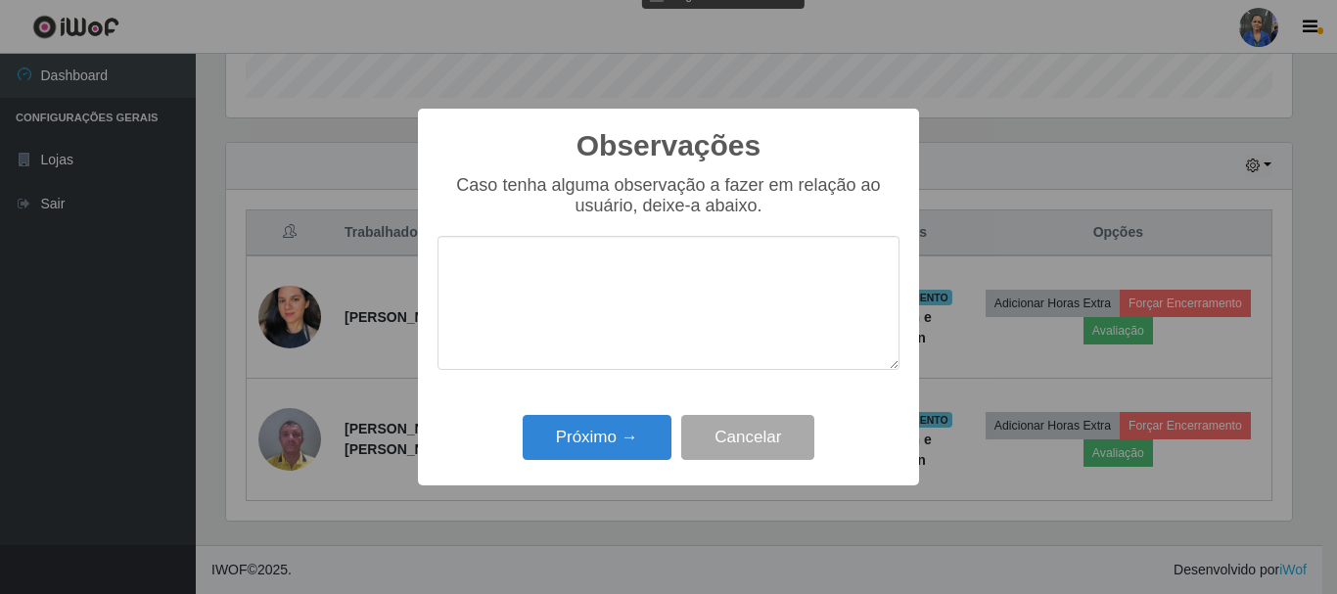
click at [637, 389] on div "Caso tenha alguma observação a fazer em relação ao usuário, deixe-a abaixo." at bounding box center [668, 282] width 462 height 214
click at [618, 440] on button "Próximo →" at bounding box center [597, 438] width 149 height 46
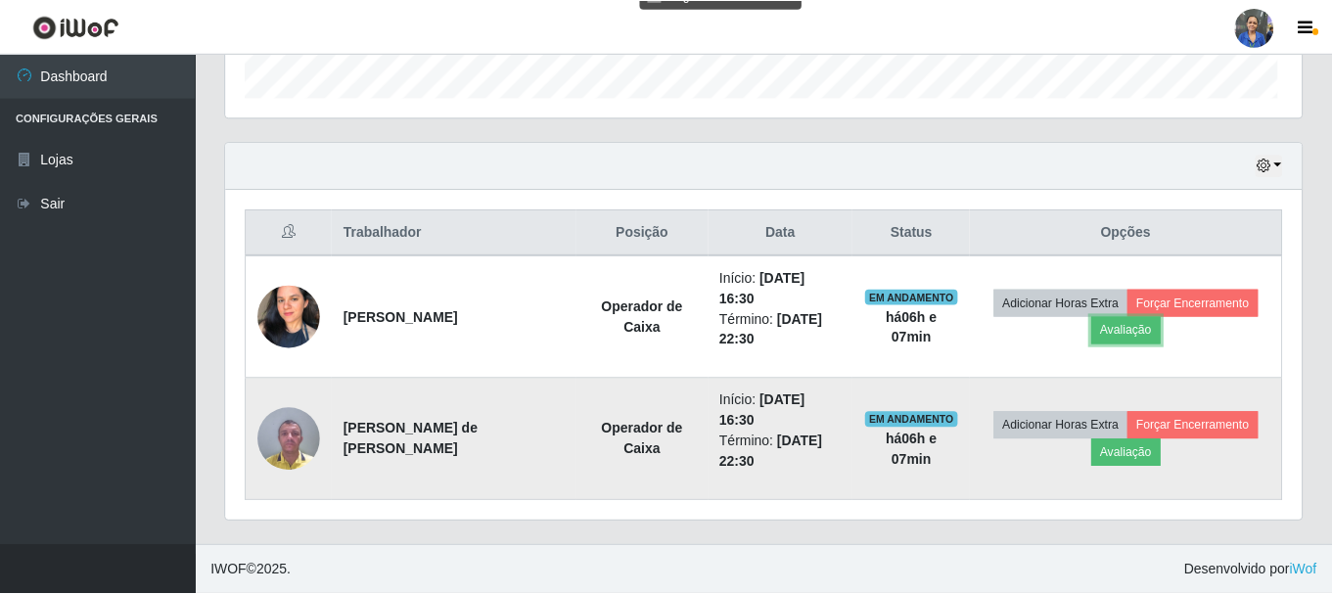
scroll to position [406, 1076]
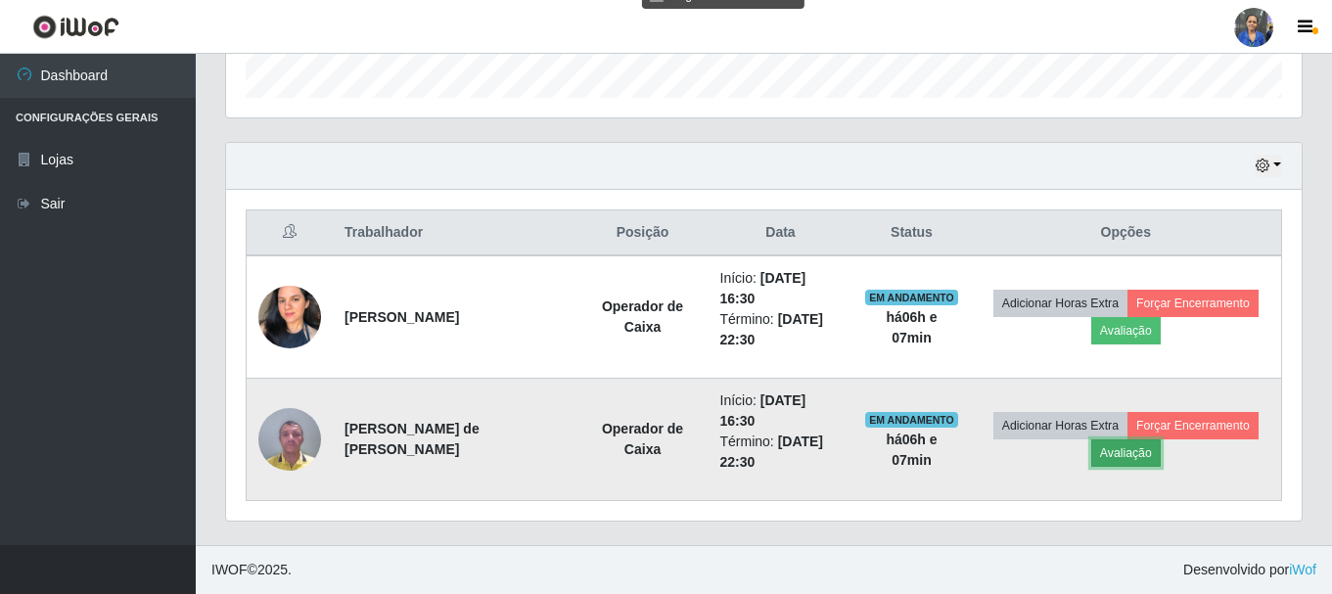
click at [1122, 455] on button "Avaliação" at bounding box center [1125, 452] width 69 height 27
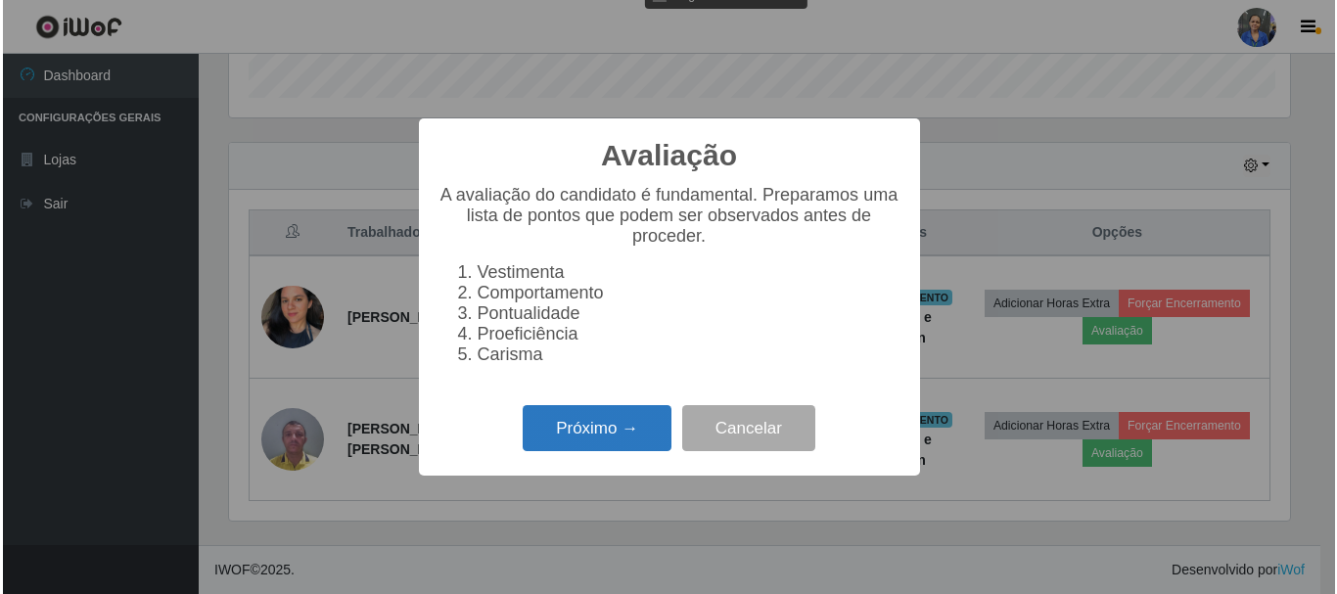
scroll to position [406, 1066]
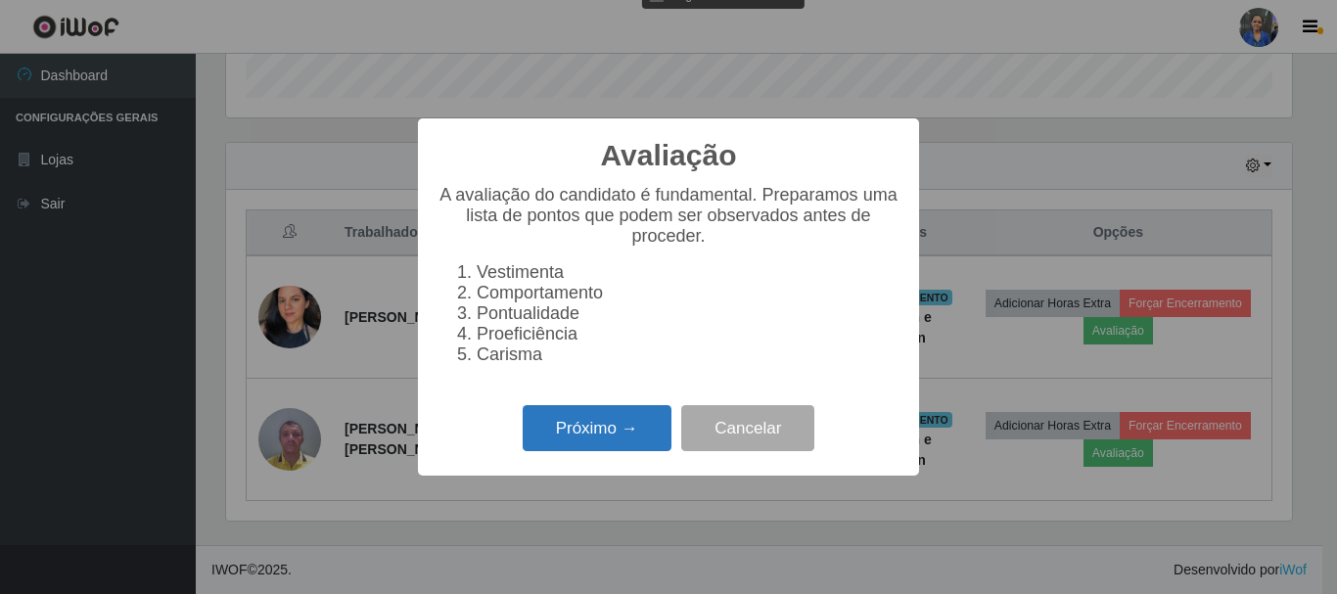
click at [587, 450] on button "Próximo →" at bounding box center [597, 428] width 149 height 46
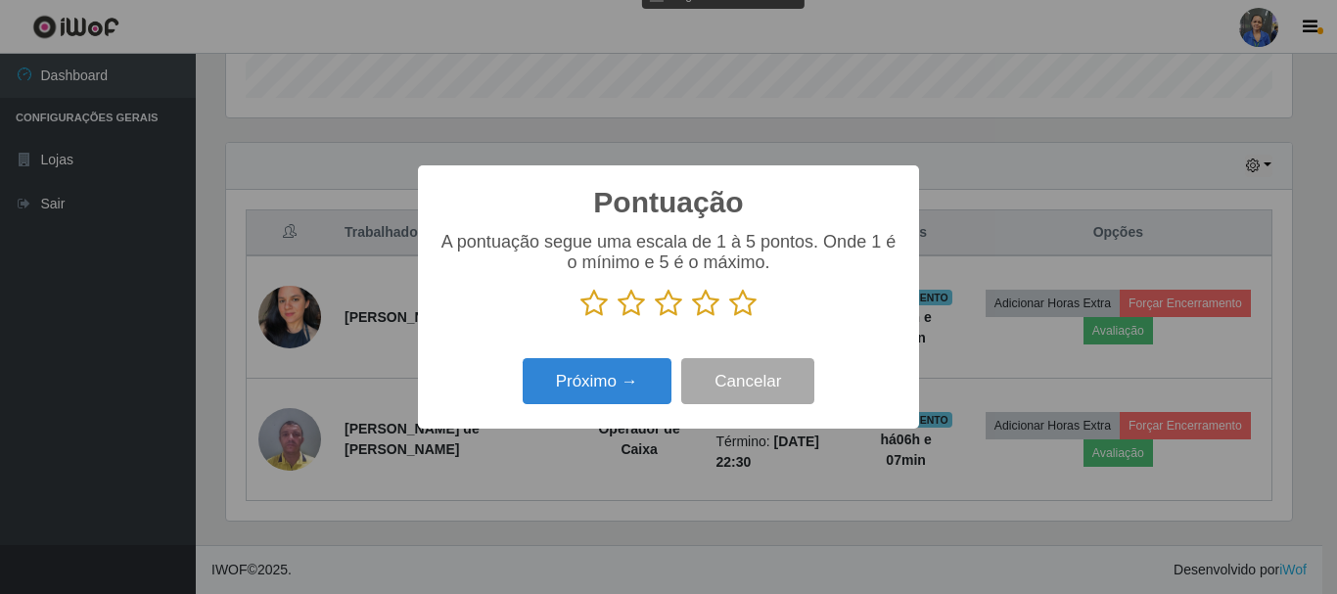
scroll to position [978221, 977561]
click at [731, 313] on icon at bounding box center [742, 303] width 27 height 29
click at [729, 318] on input "radio" at bounding box center [729, 318] width 0 height 0
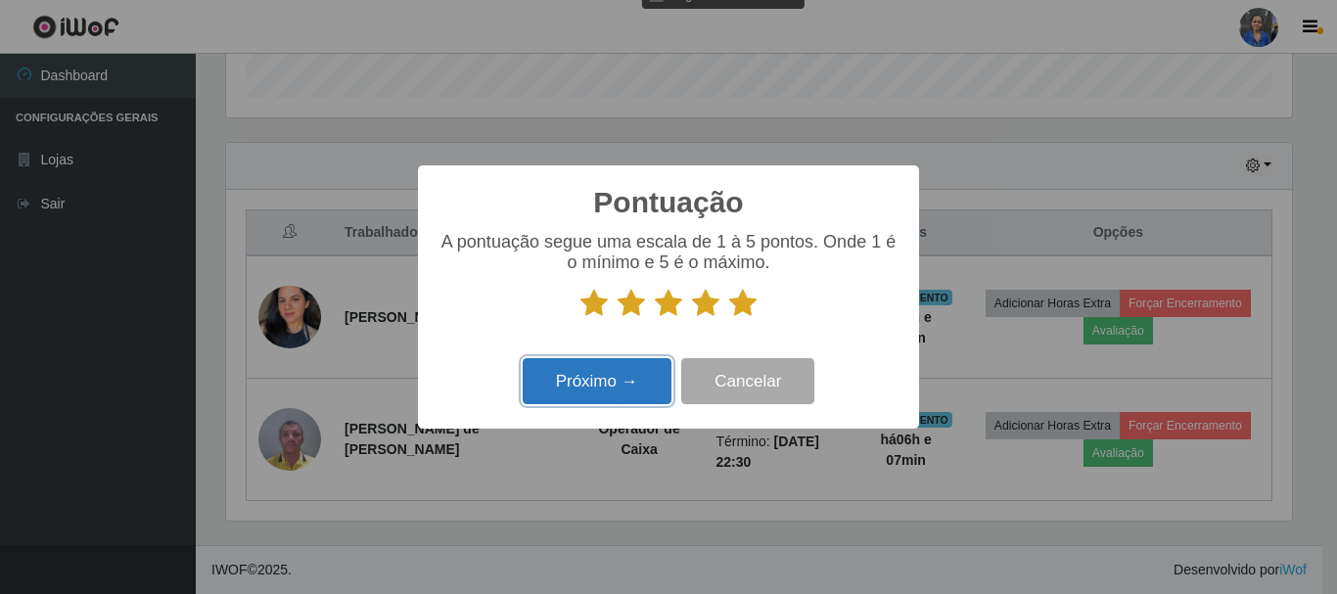
click at [626, 386] on button "Próximo →" at bounding box center [597, 381] width 149 height 46
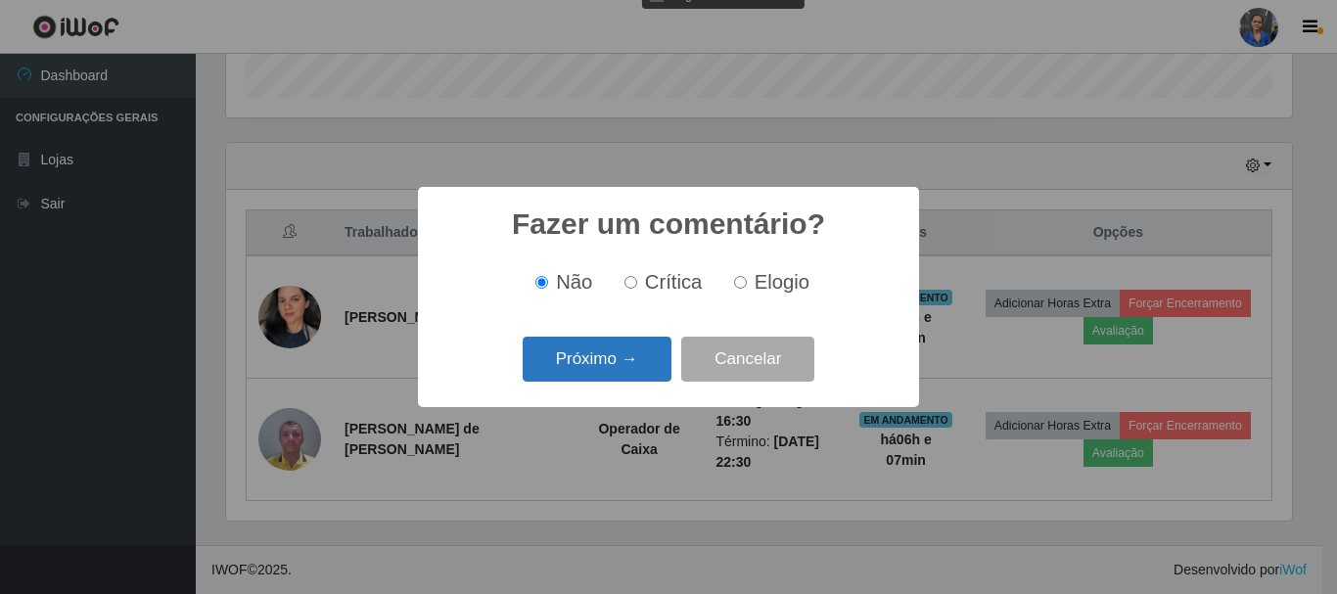
click at [630, 368] on button "Próximo →" at bounding box center [597, 360] width 149 height 46
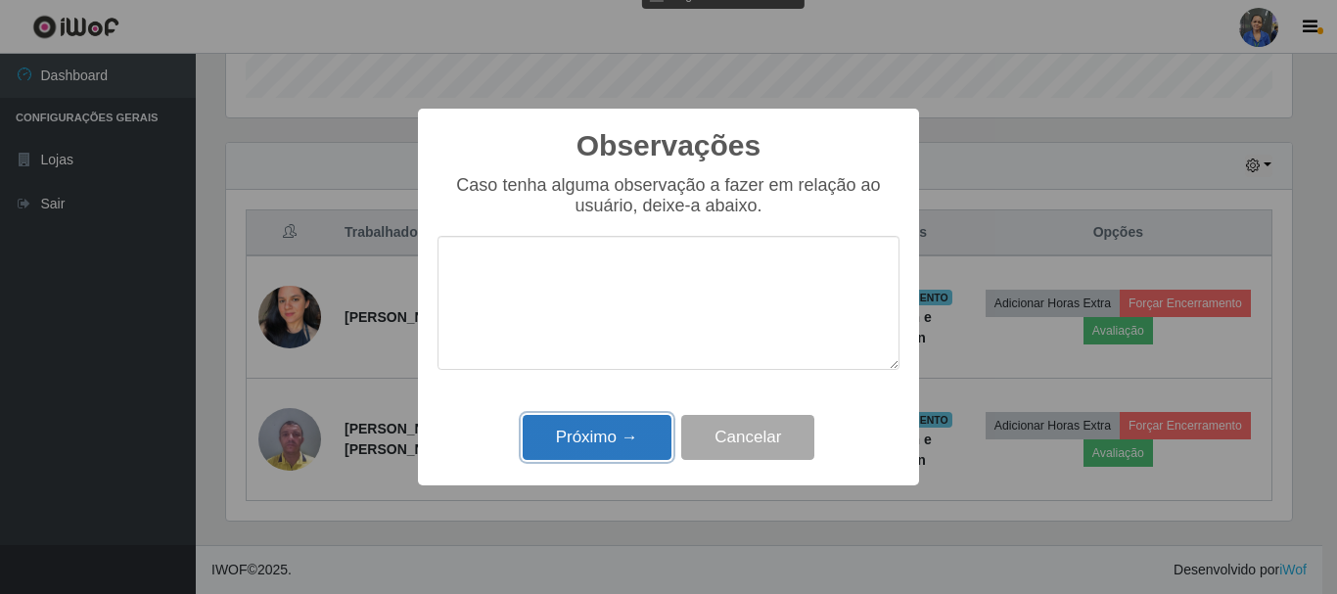
click at [625, 439] on button "Próximo →" at bounding box center [597, 438] width 149 height 46
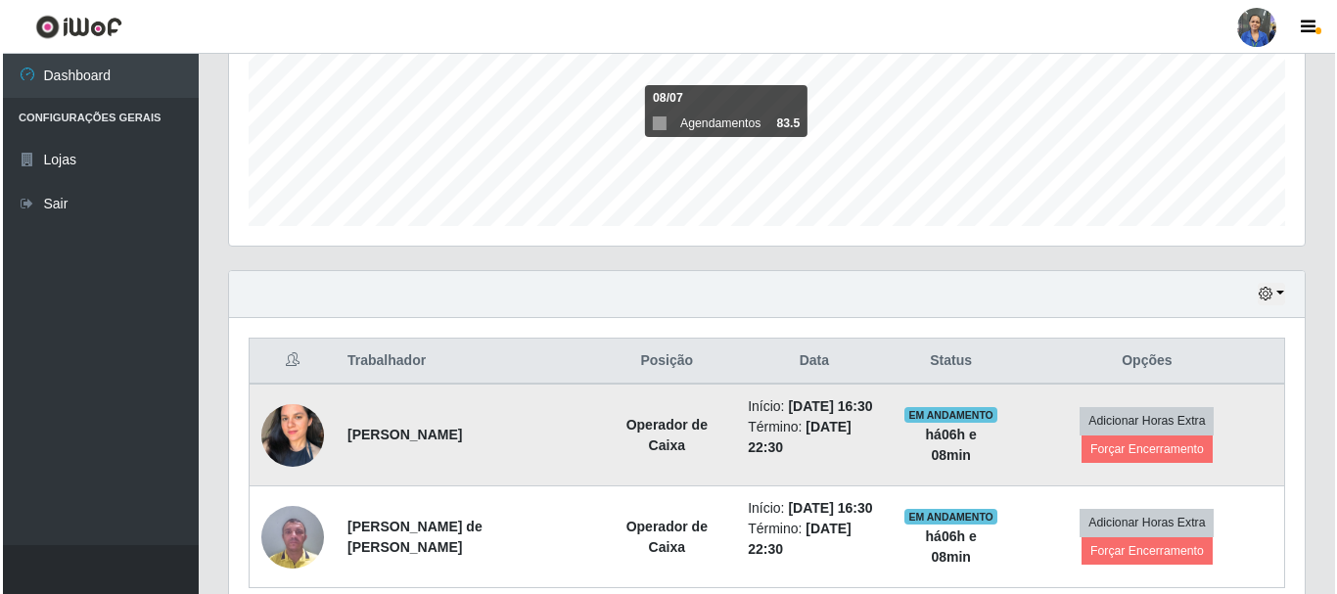
scroll to position [561, 0]
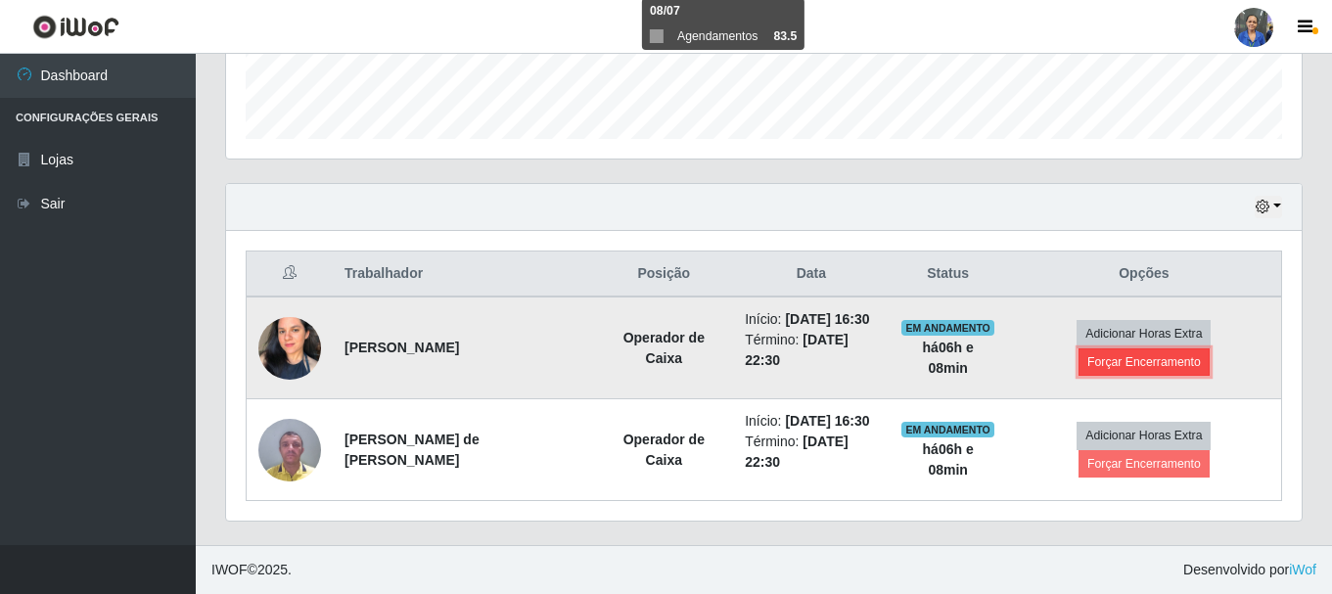
click at [1144, 368] on button "Forçar Encerramento" at bounding box center [1143, 361] width 131 height 27
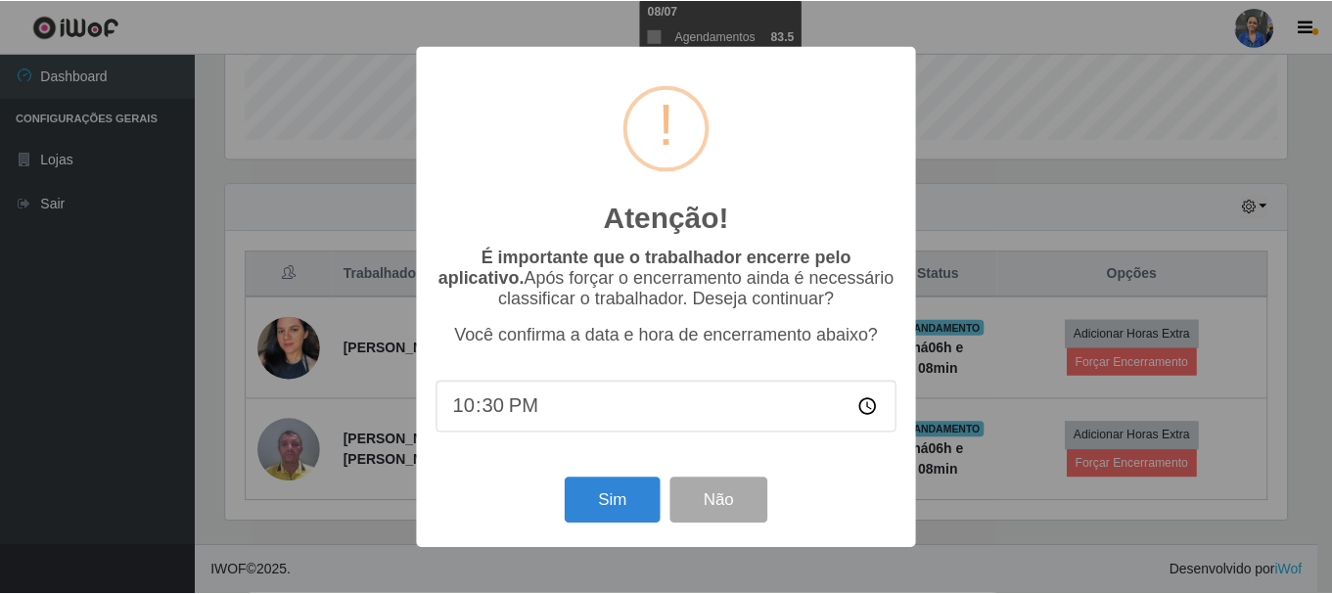
scroll to position [406, 1066]
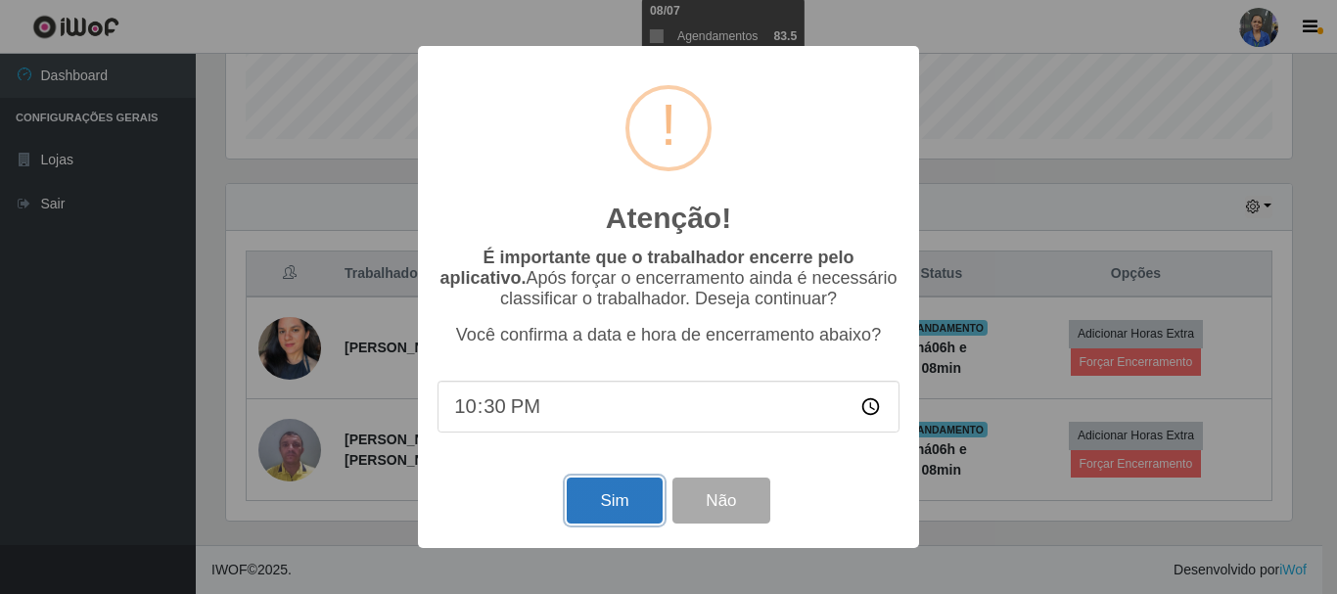
click at [607, 506] on button "Sim" at bounding box center [614, 501] width 95 height 46
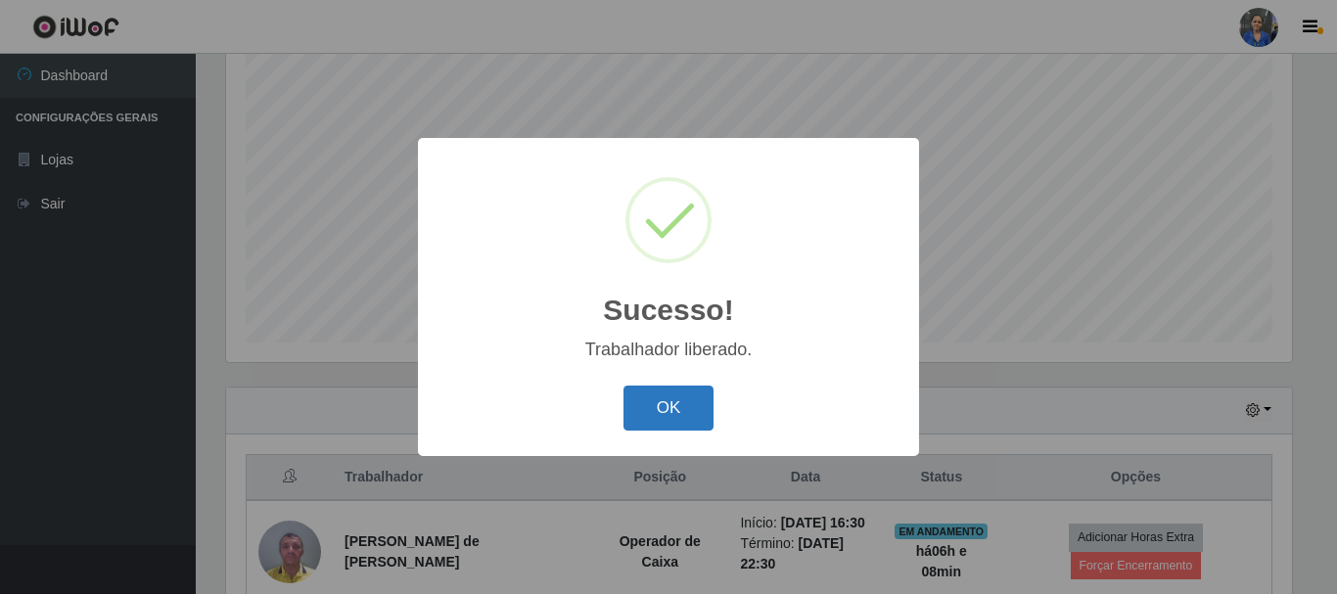
click at [692, 392] on button "OK" at bounding box center [668, 409] width 91 height 46
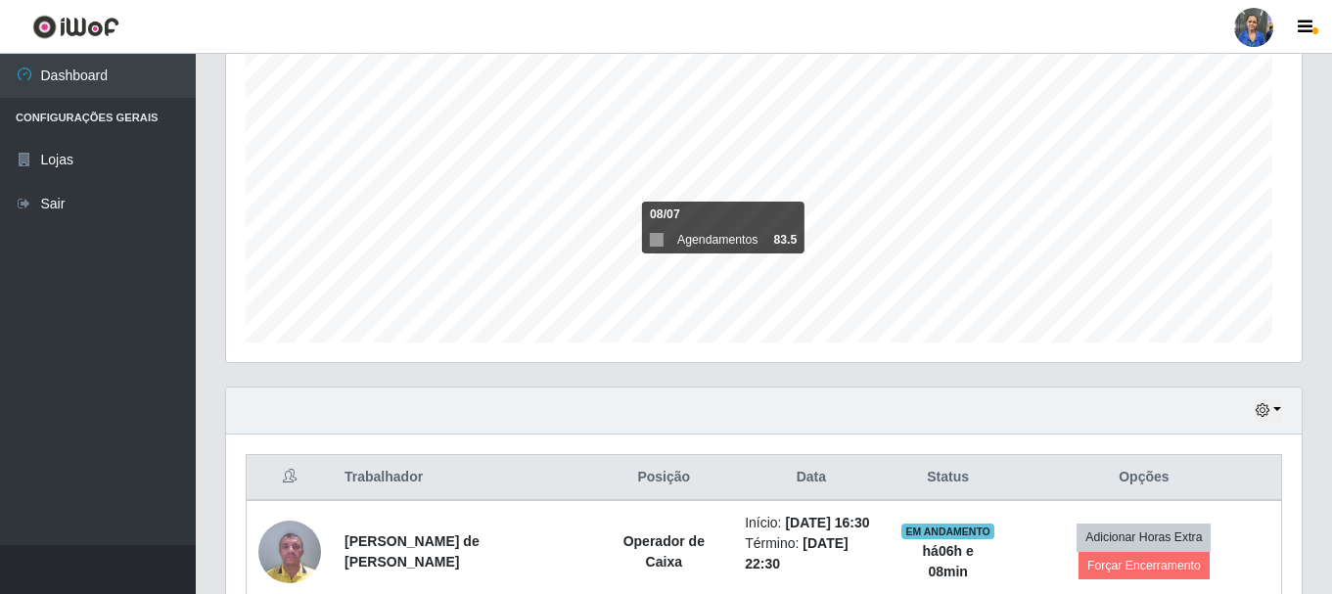
scroll to position [406, 1076]
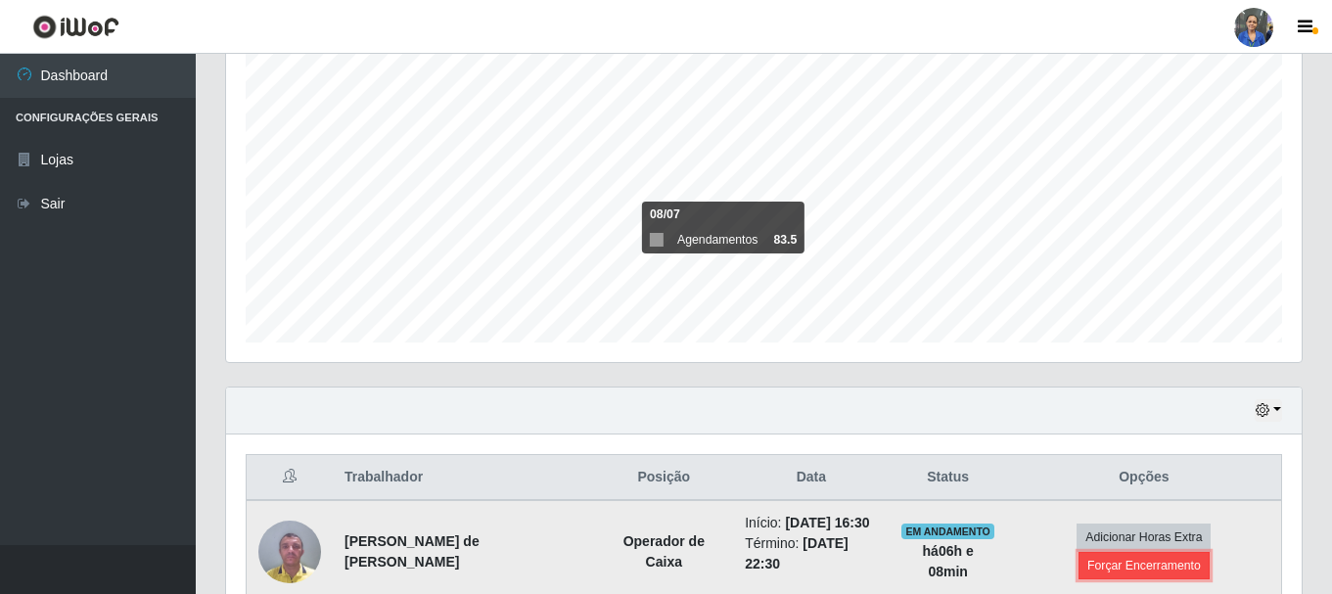
click at [1127, 566] on button "Forçar Encerramento" at bounding box center [1143, 565] width 131 height 27
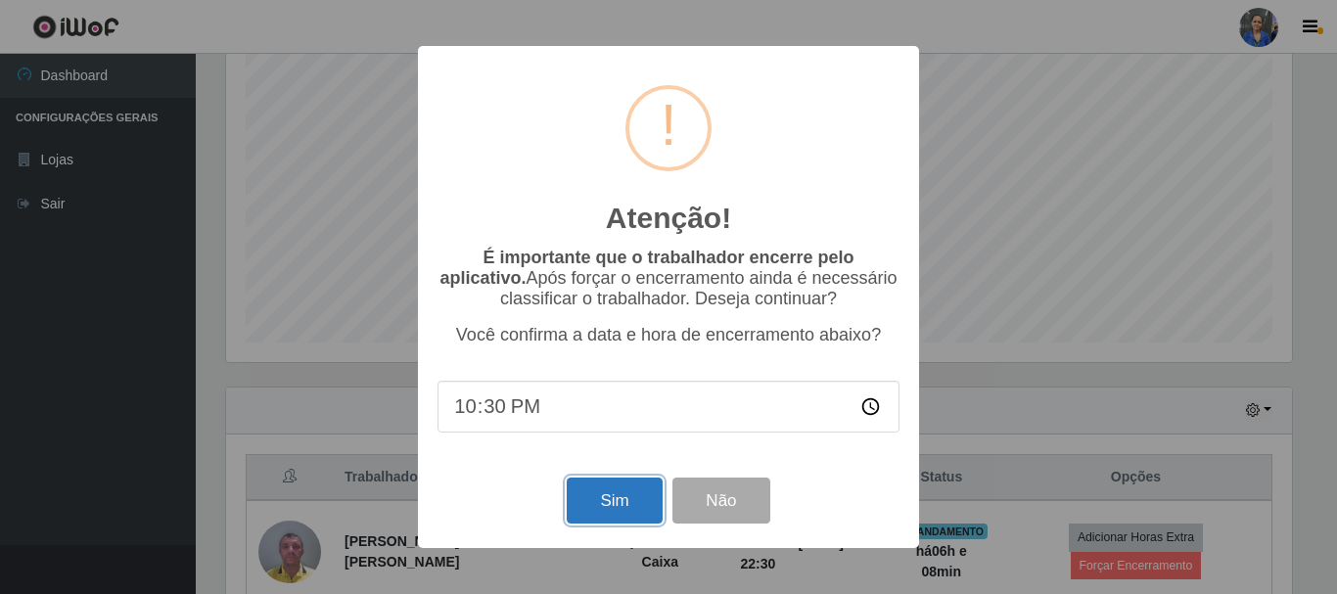
click at [615, 511] on button "Sim" at bounding box center [614, 501] width 95 height 46
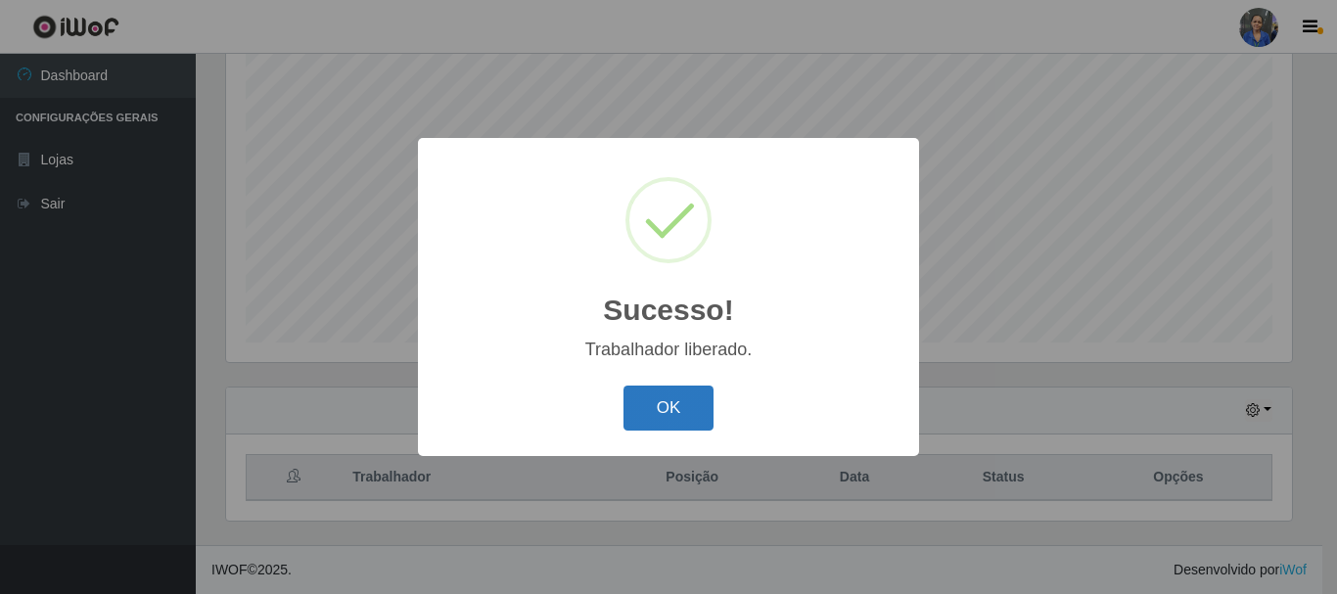
click at [670, 398] on button "OK" at bounding box center [668, 409] width 91 height 46
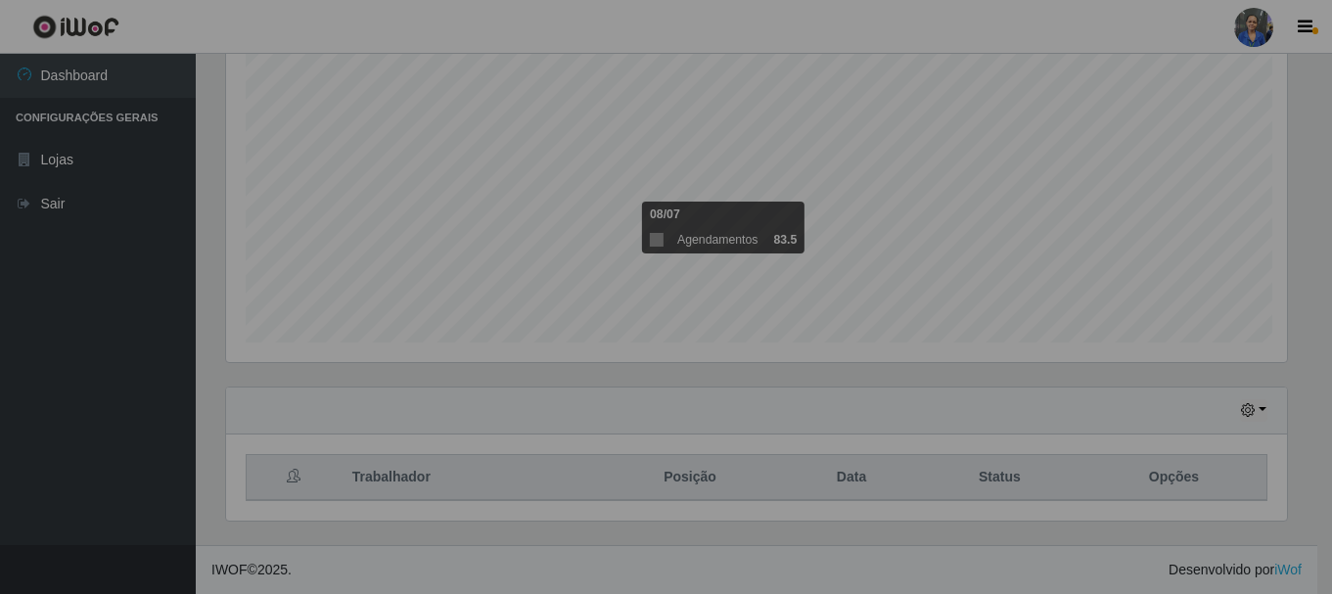
scroll to position [406, 1076]
